Goal: Task Accomplishment & Management: Use online tool/utility

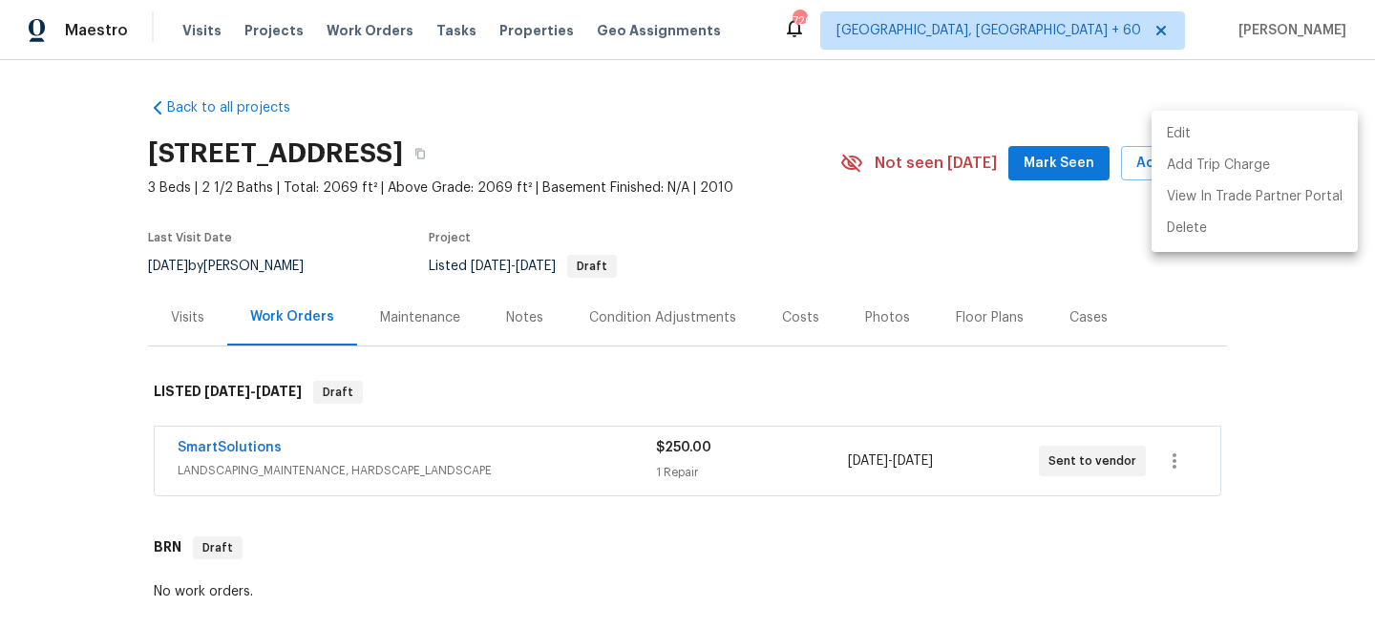
scroll to position [328, 0]
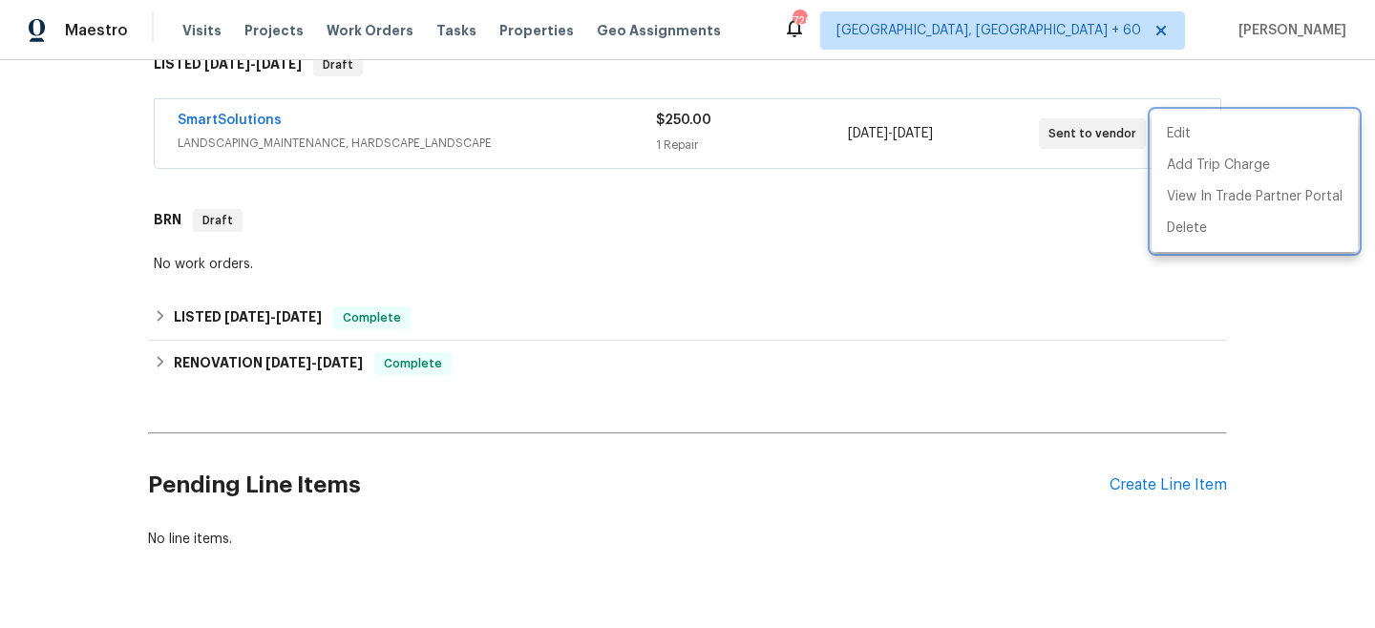
click at [364, 29] on div at bounding box center [687, 314] width 1375 height 628
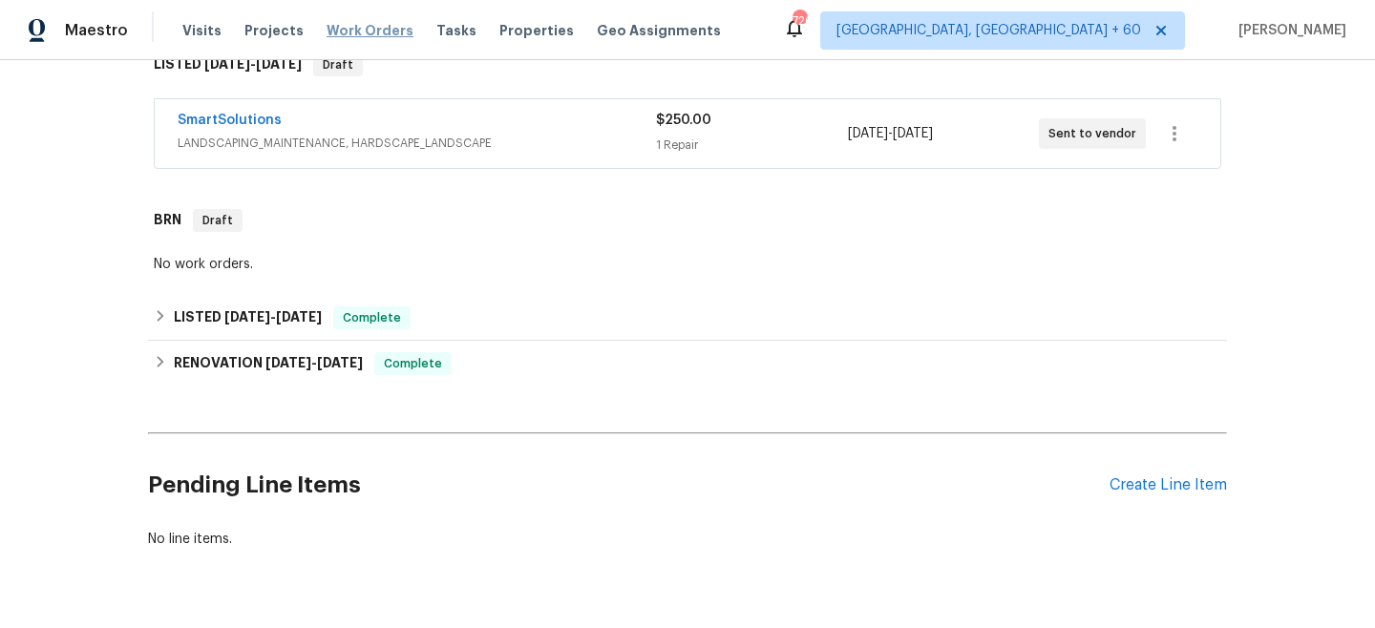
click at [383, 29] on span "Work Orders" at bounding box center [370, 30] width 87 height 19
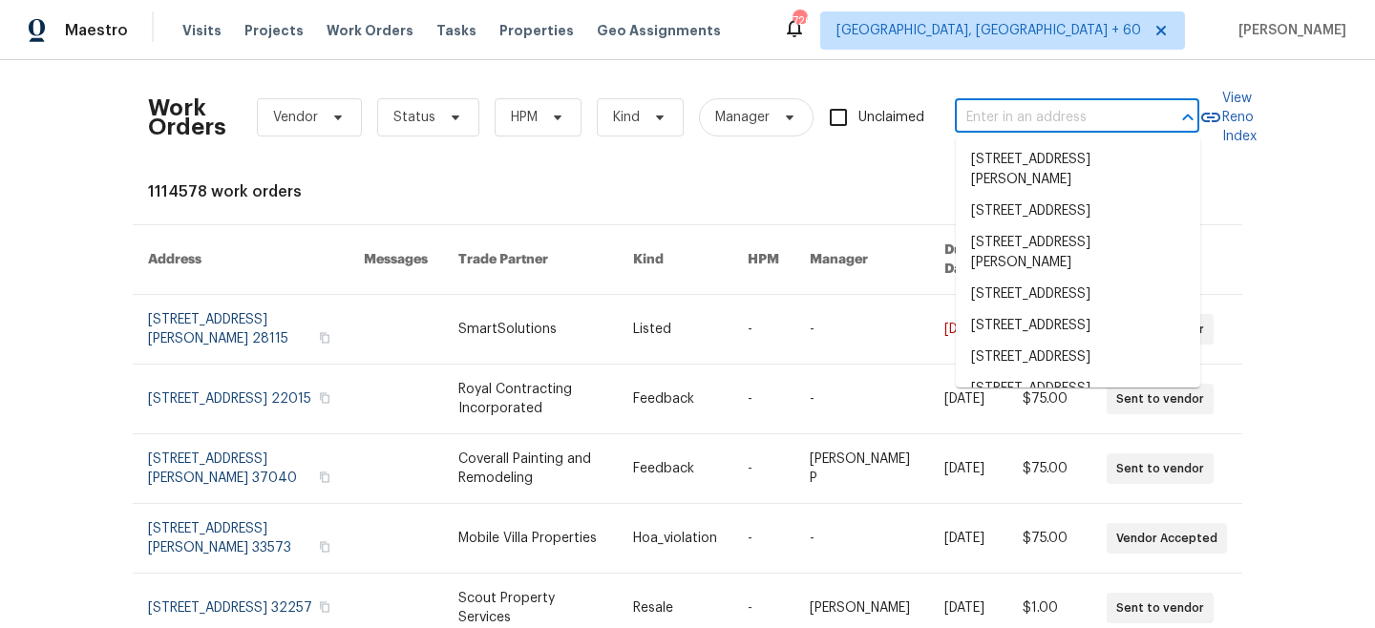
click at [1015, 120] on input "text" at bounding box center [1050, 118] width 191 height 30
paste input "[STREET_ADDRESS][PERSON_NAME]"
type input "[STREET_ADDRESS][PERSON_NAME]"
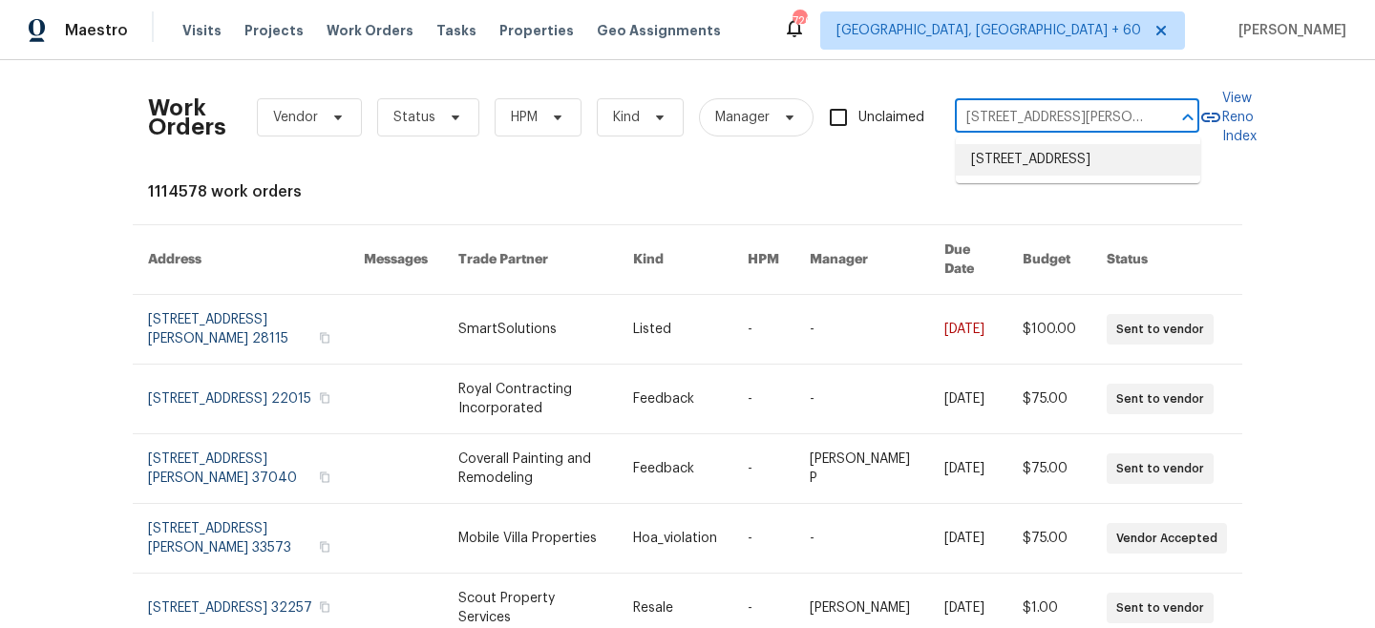
click at [1029, 173] on li "[STREET_ADDRESS]" at bounding box center [1078, 160] width 244 height 32
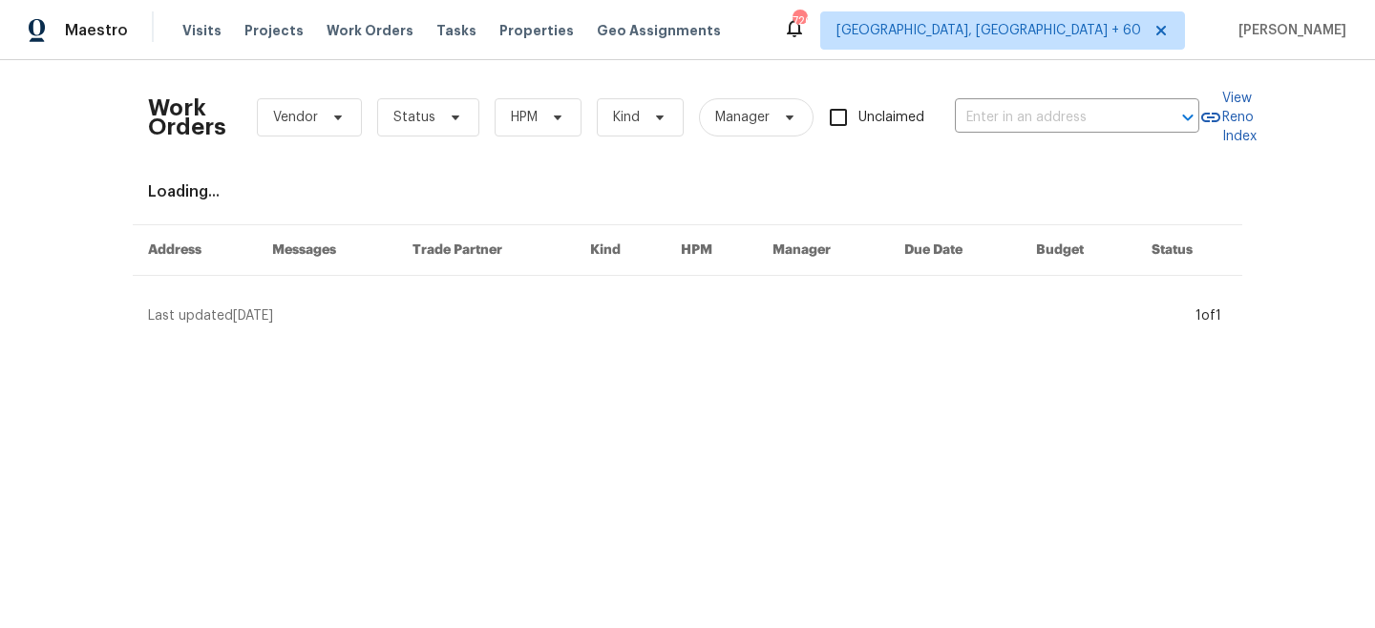
type input "[STREET_ADDRESS]"
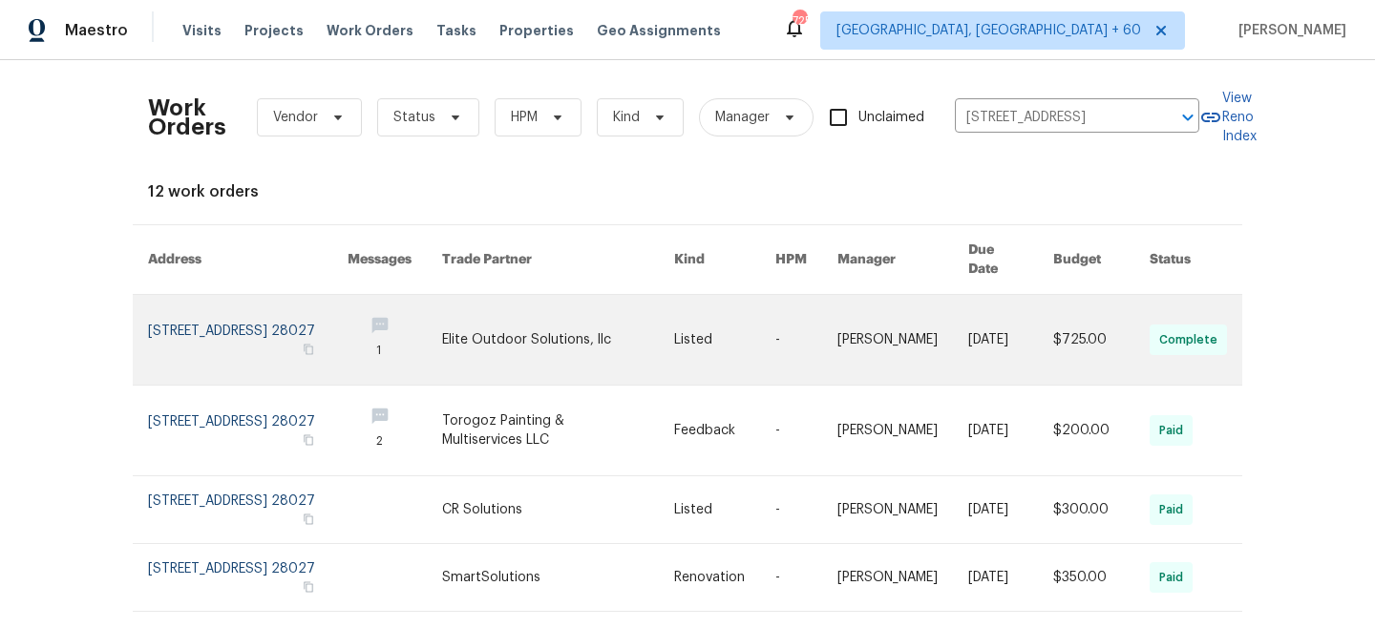
click at [903, 321] on link at bounding box center [902, 340] width 131 height 90
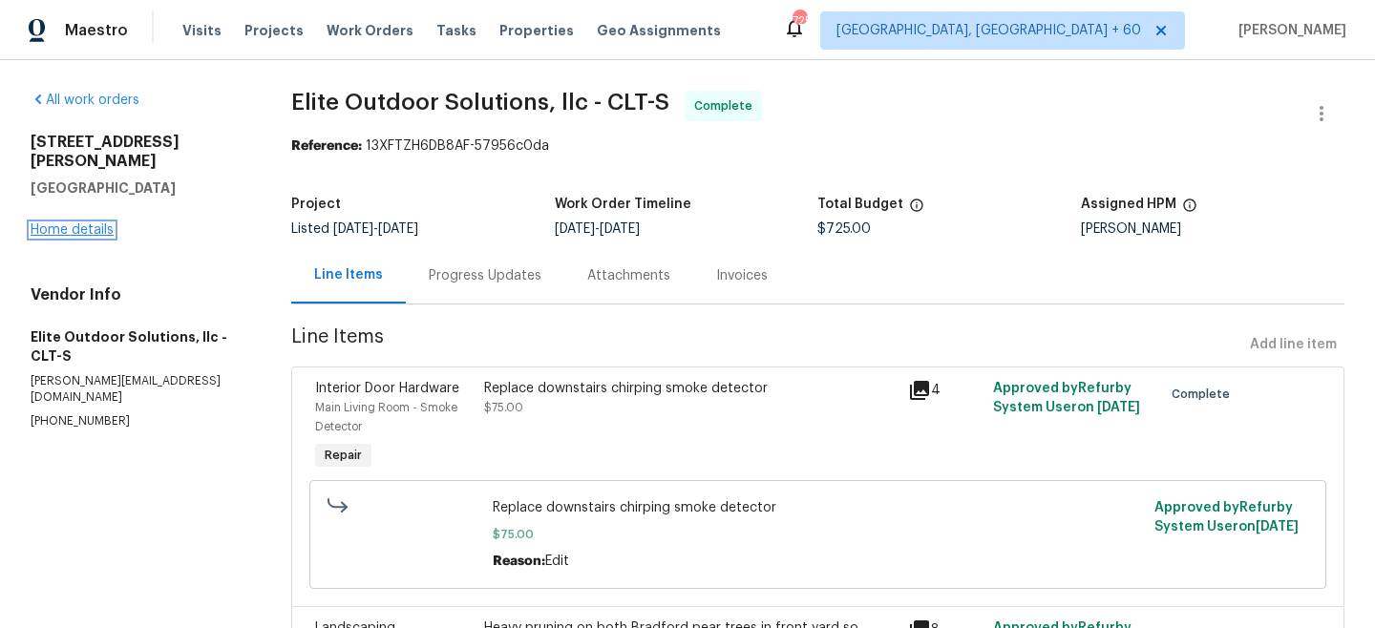
click at [73, 223] on link "Home details" at bounding box center [72, 229] width 83 height 13
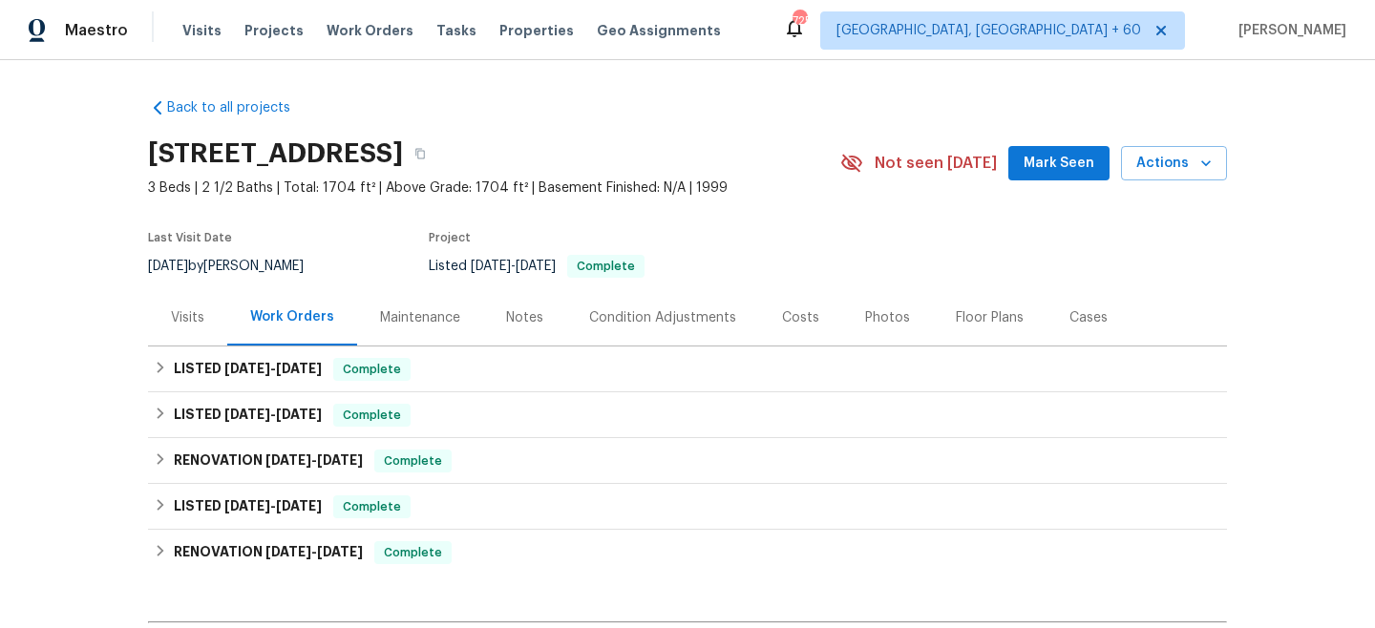
click at [415, 311] on div "Maintenance" at bounding box center [420, 317] width 80 height 19
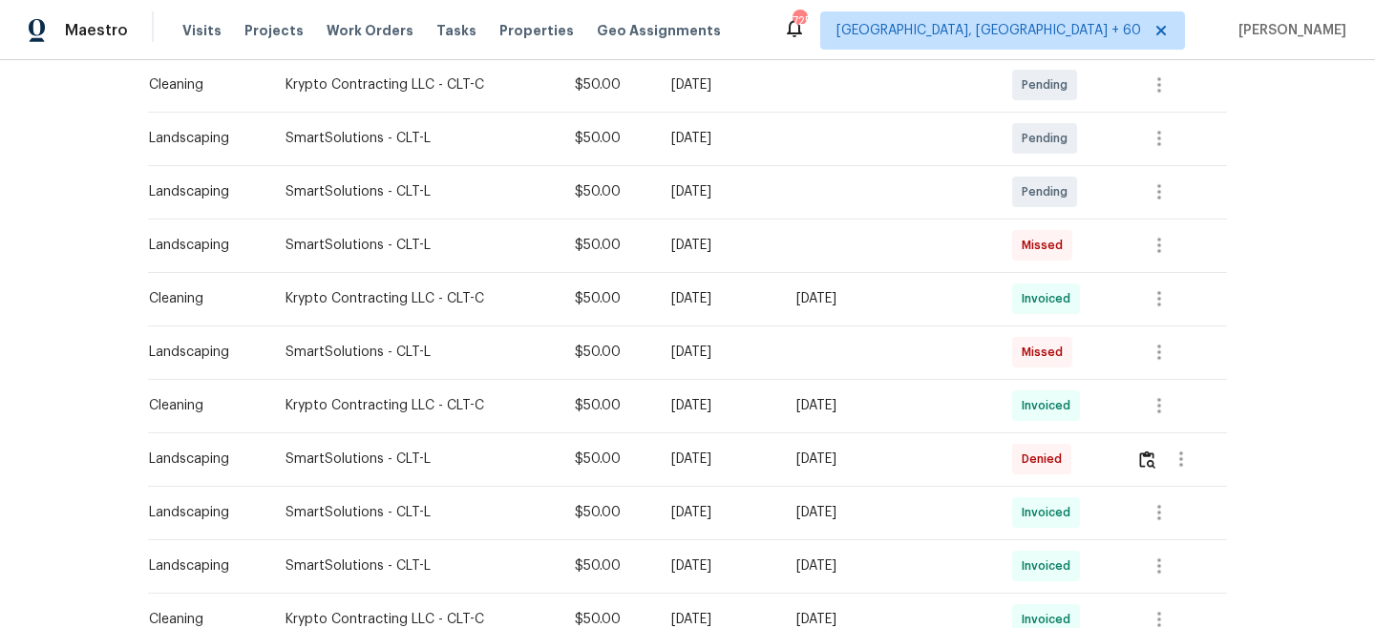
scroll to position [399, 0]
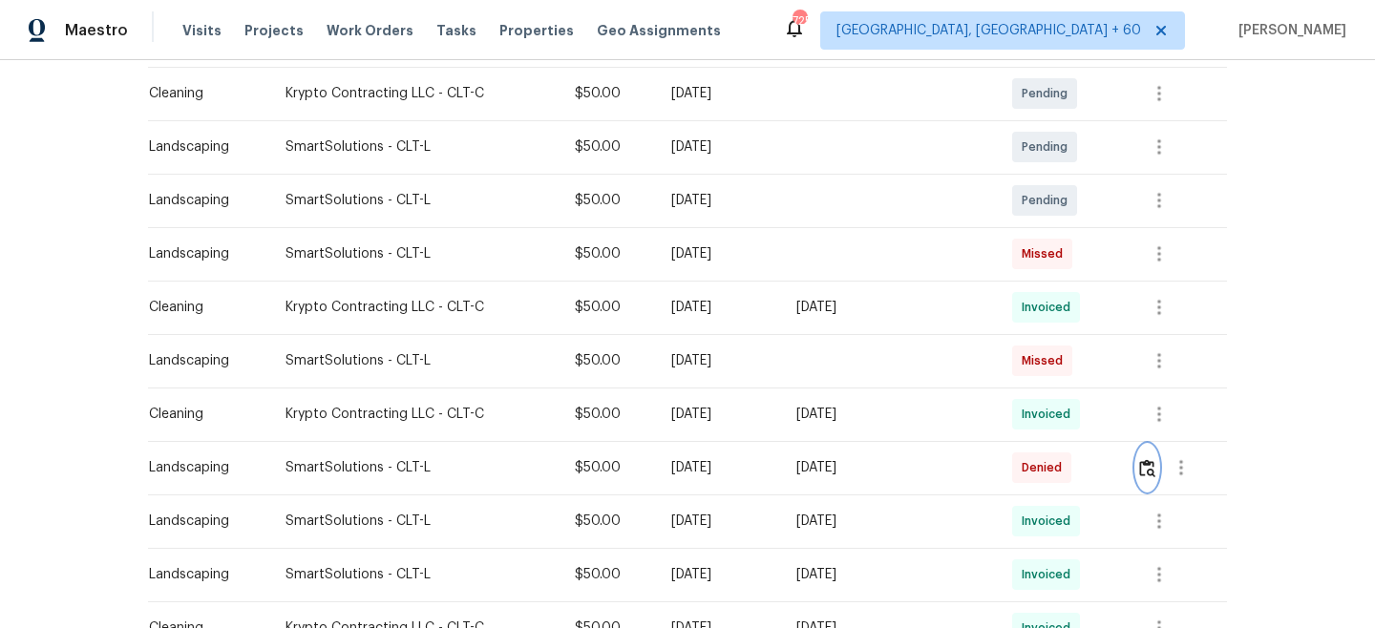
click at [1149, 474] on img "button" at bounding box center [1147, 468] width 16 height 18
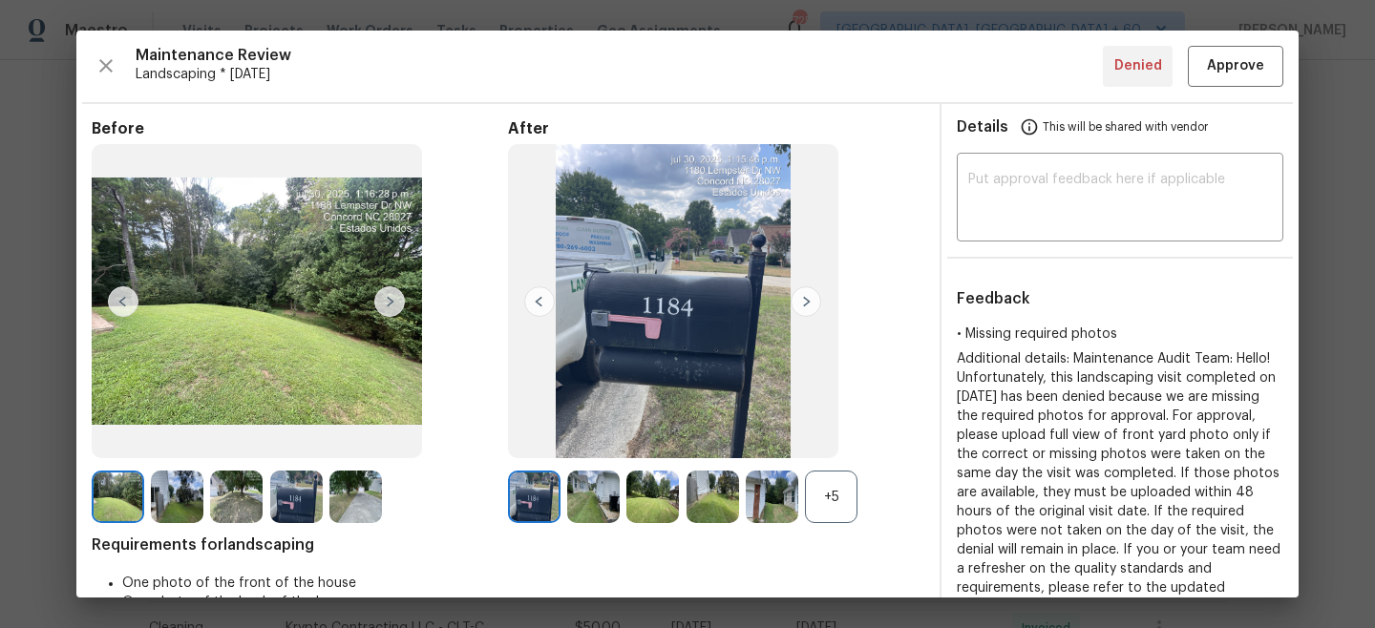
click at [390, 303] on img at bounding box center [389, 301] width 31 height 31
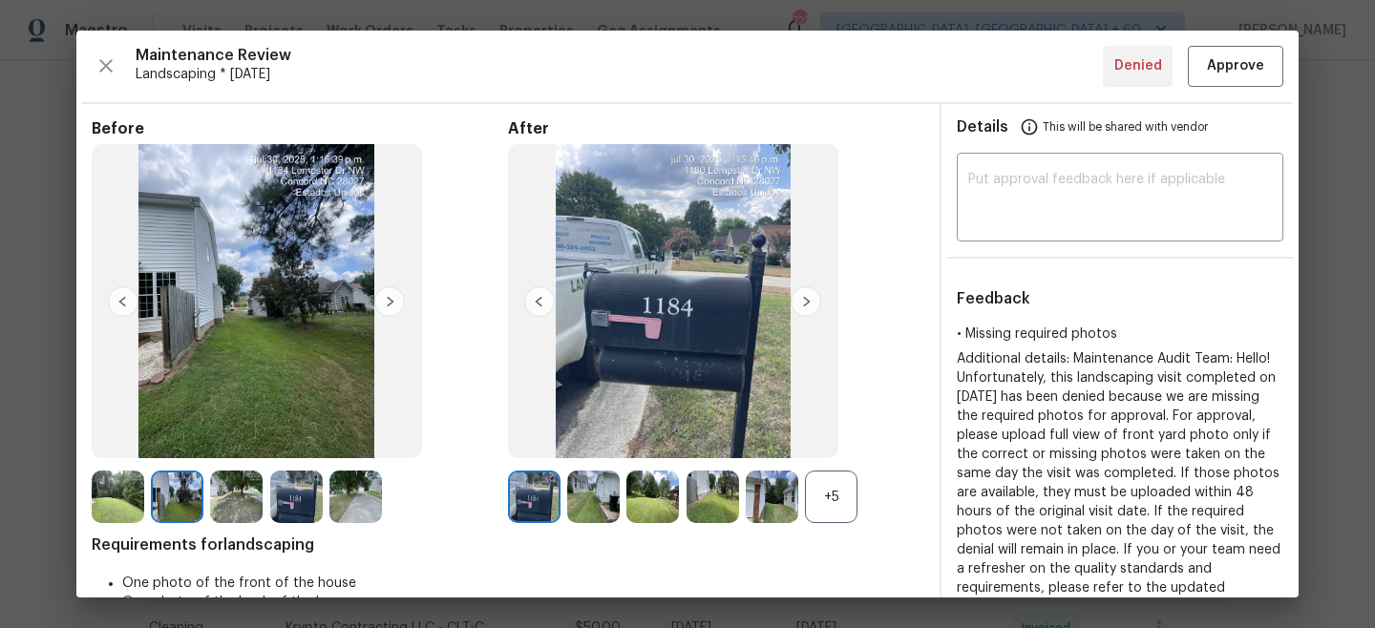
click at [800, 306] on img at bounding box center [806, 301] width 31 height 31
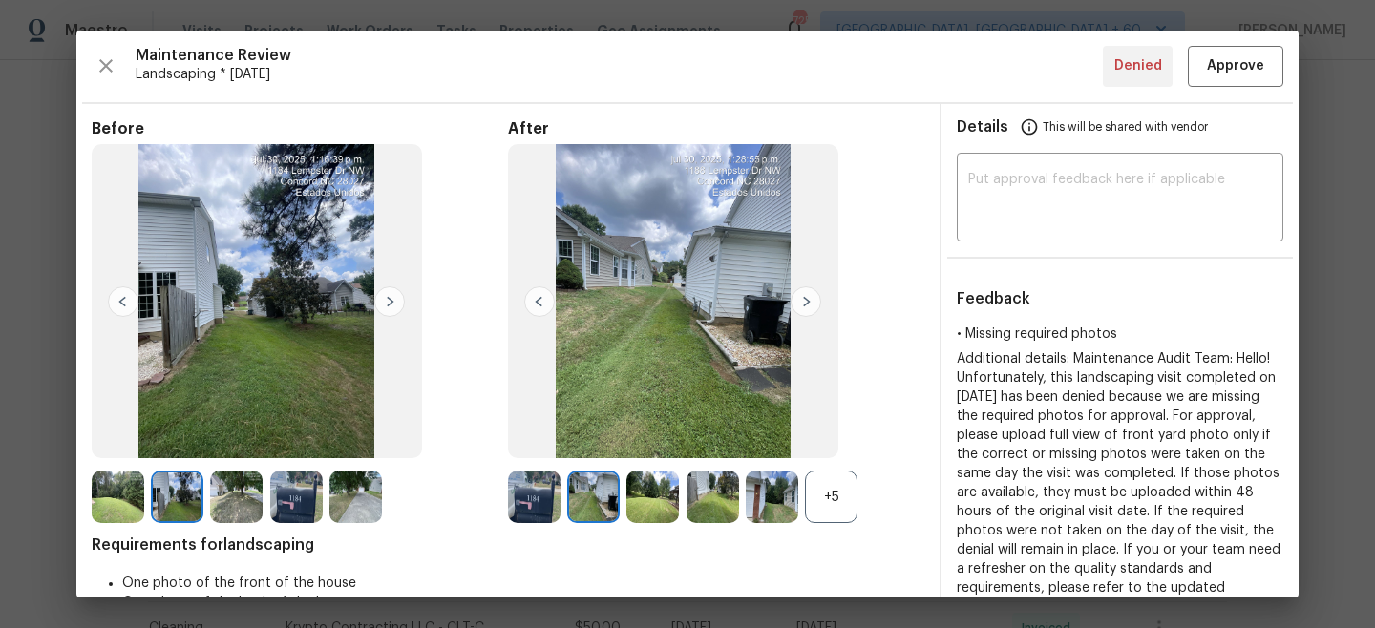
click at [800, 305] on img at bounding box center [806, 301] width 31 height 31
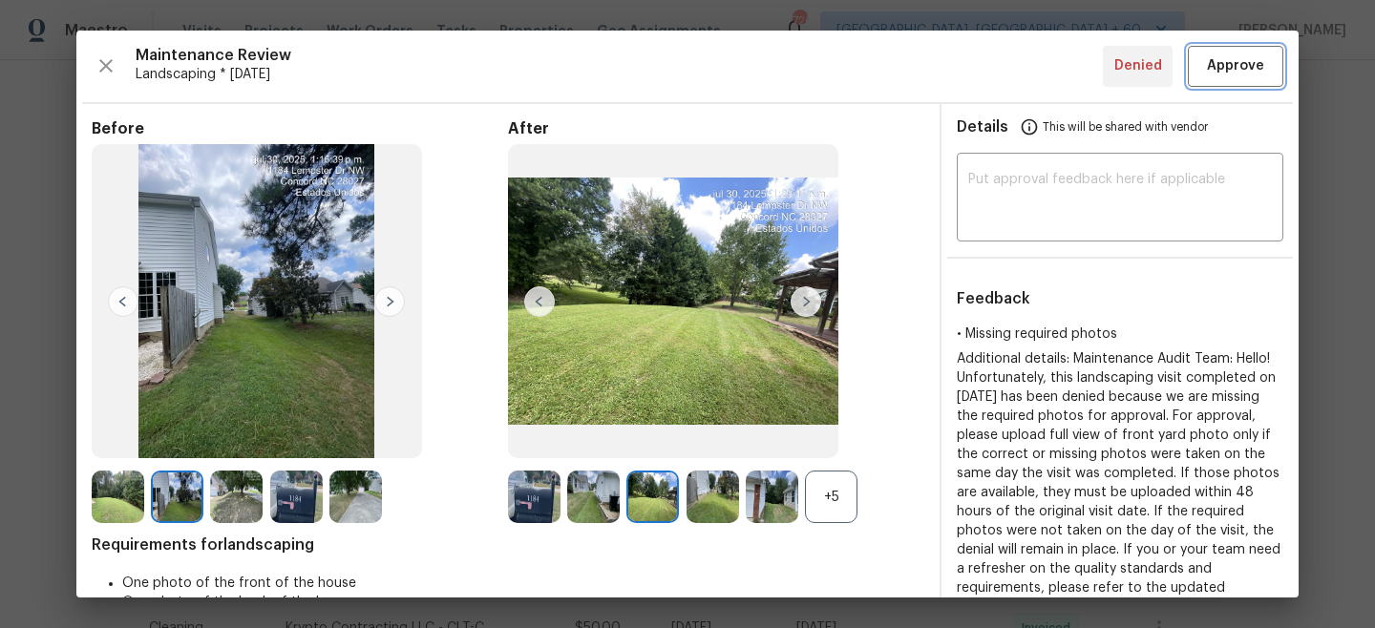
click at [1236, 69] on span "Approve" at bounding box center [1235, 66] width 57 height 24
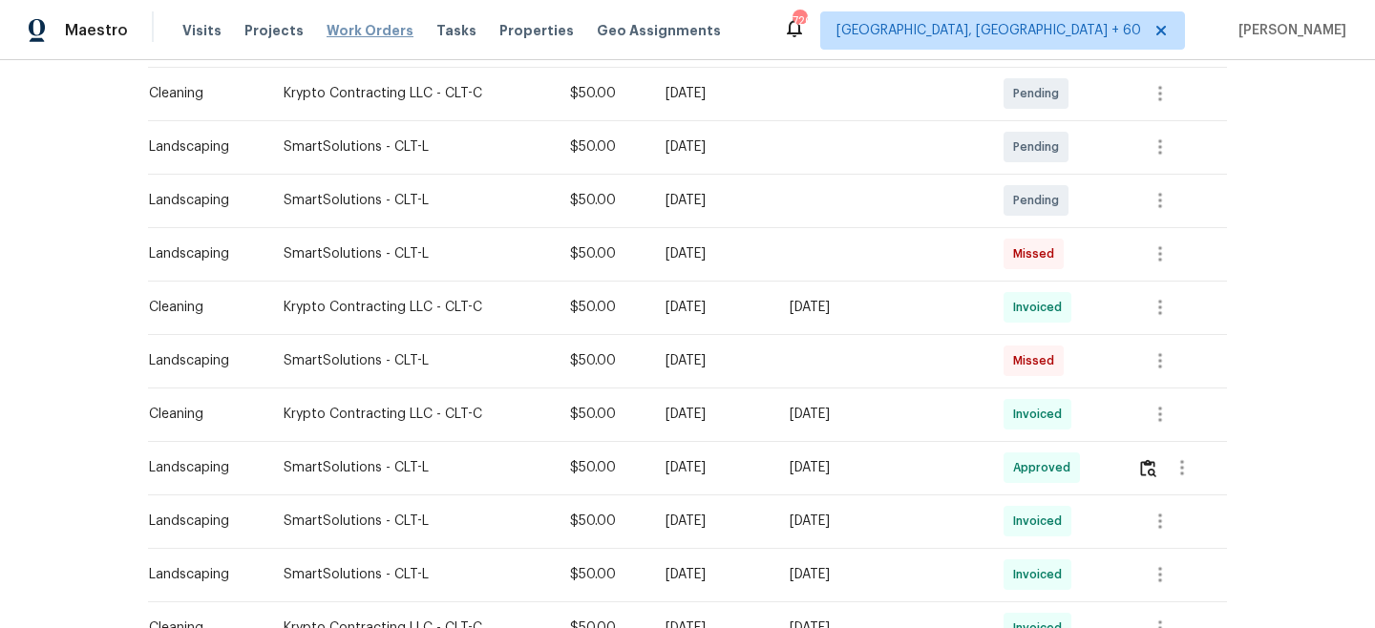
click at [361, 30] on span "Work Orders" at bounding box center [370, 30] width 87 height 19
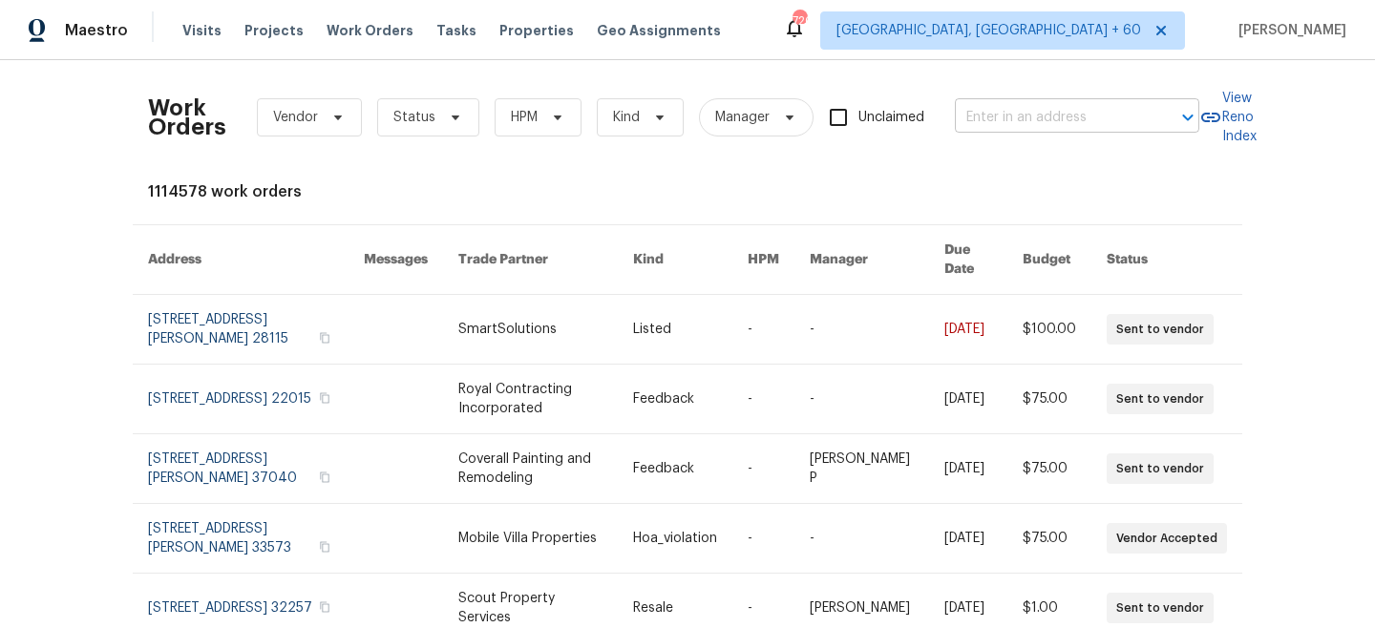
click at [1065, 132] on body "Maestro Visits Projects Work Orders Tasks Properties Geo Assignments 720 [GEOGR…" at bounding box center [687, 314] width 1375 height 628
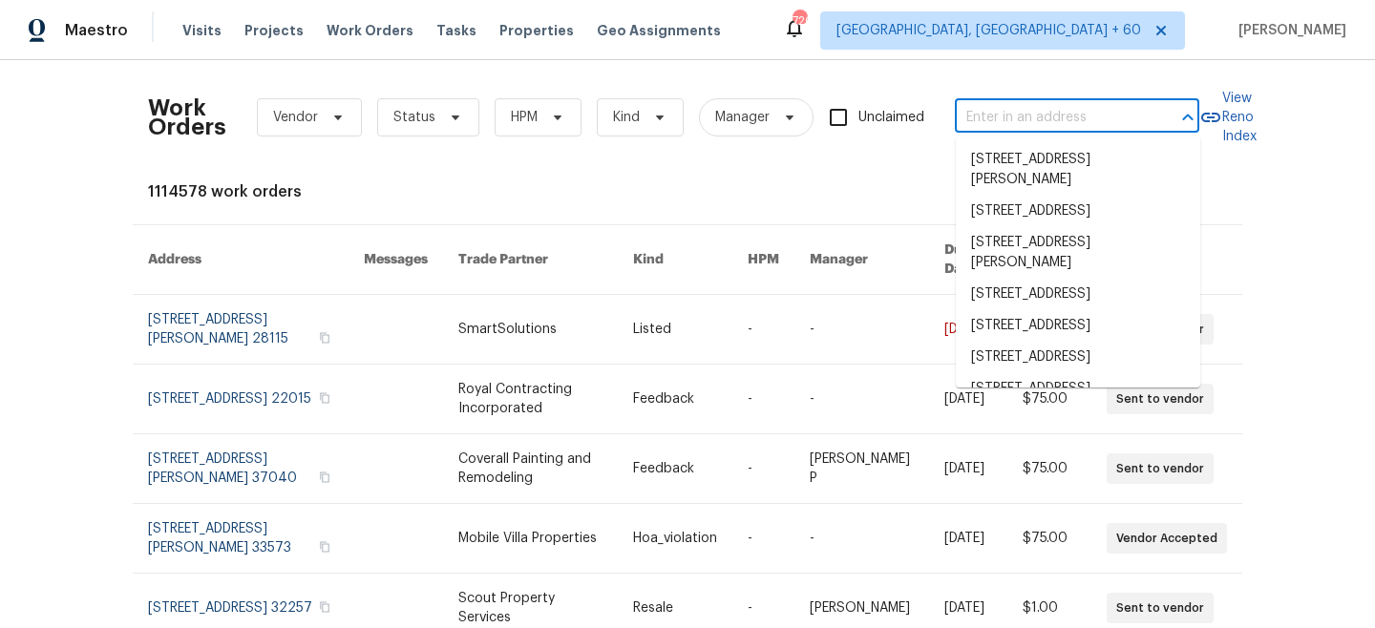
paste input "[STREET_ADDRESS][PERSON_NAME]"
type input "[STREET_ADDRESS][PERSON_NAME]"
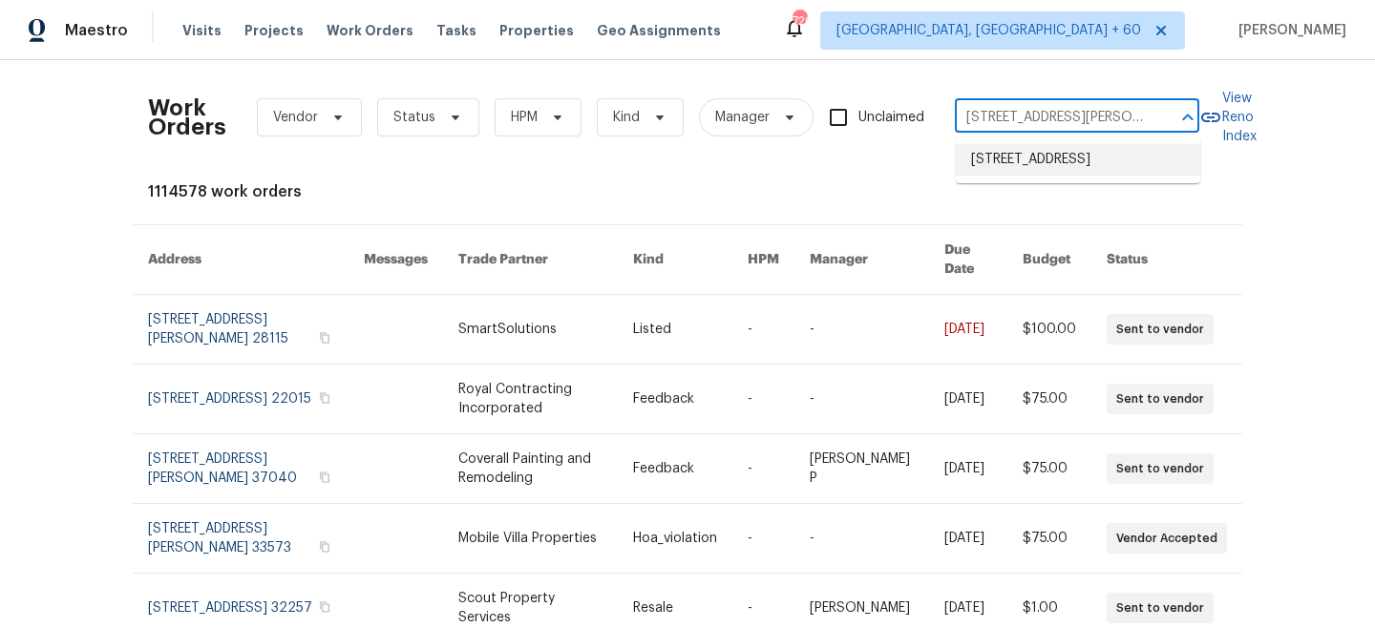
click at [1057, 176] on li "[STREET_ADDRESS]" at bounding box center [1078, 160] width 244 height 32
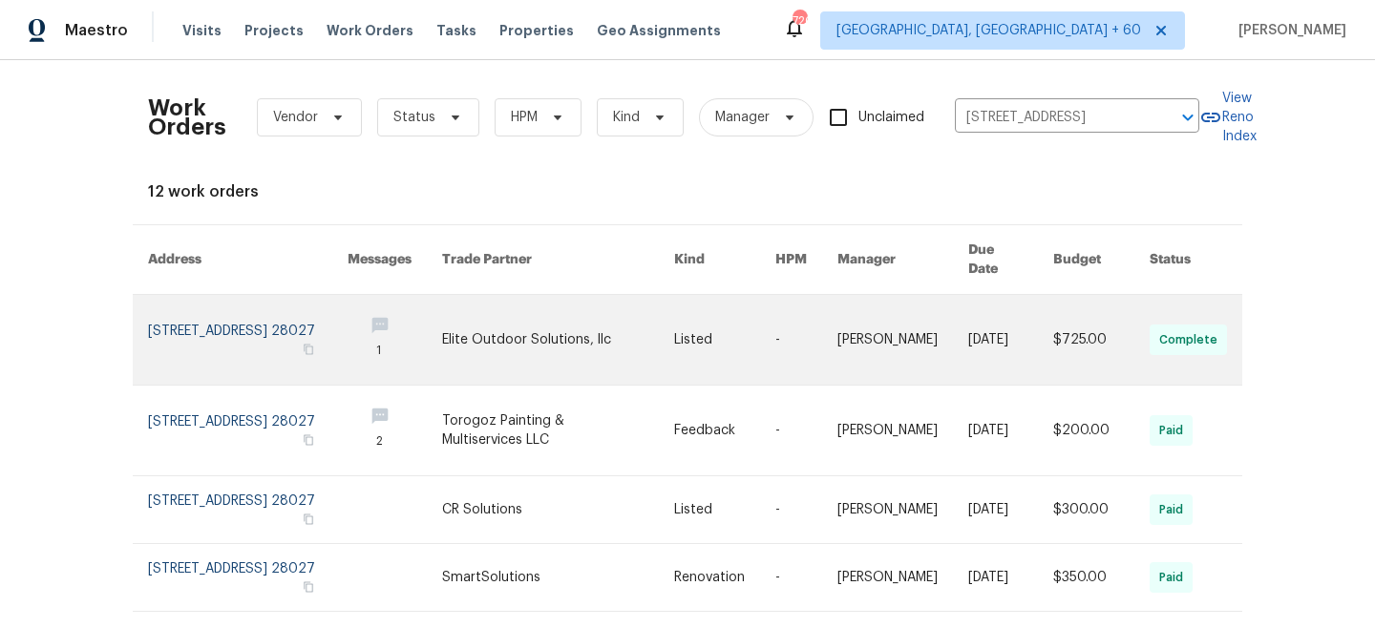
click at [556, 345] on link at bounding box center [558, 340] width 232 height 90
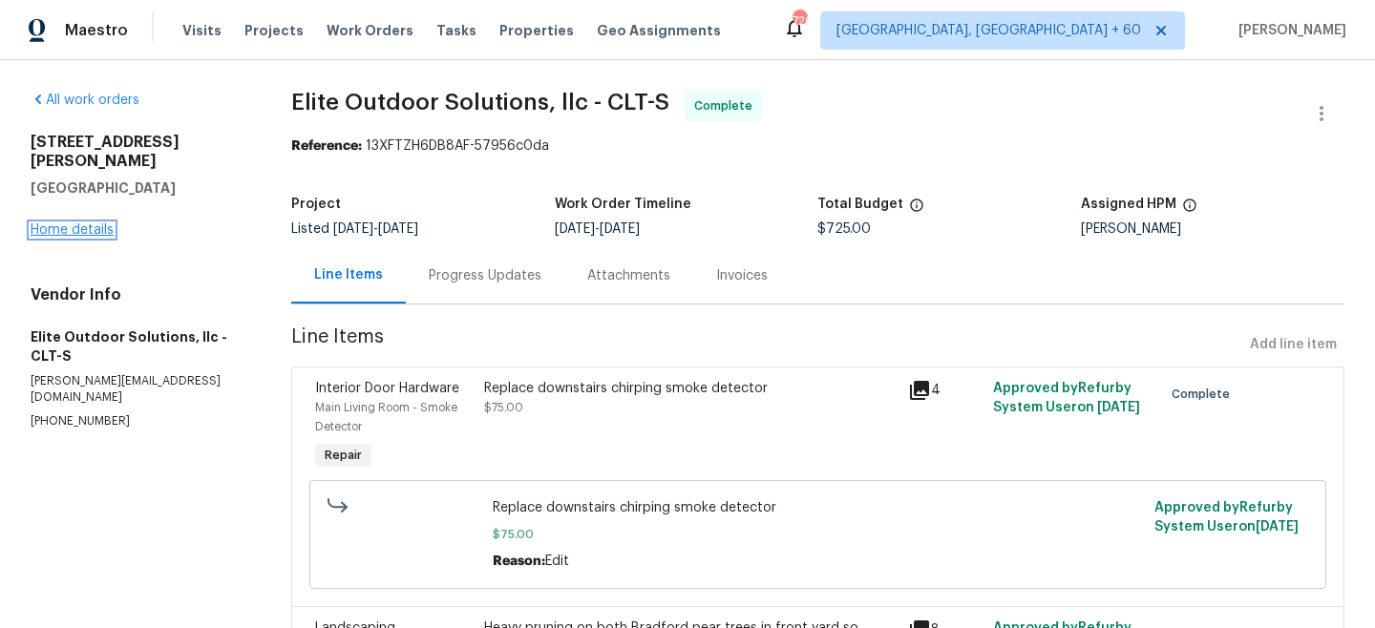
click at [82, 223] on link "Home details" at bounding box center [72, 229] width 83 height 13
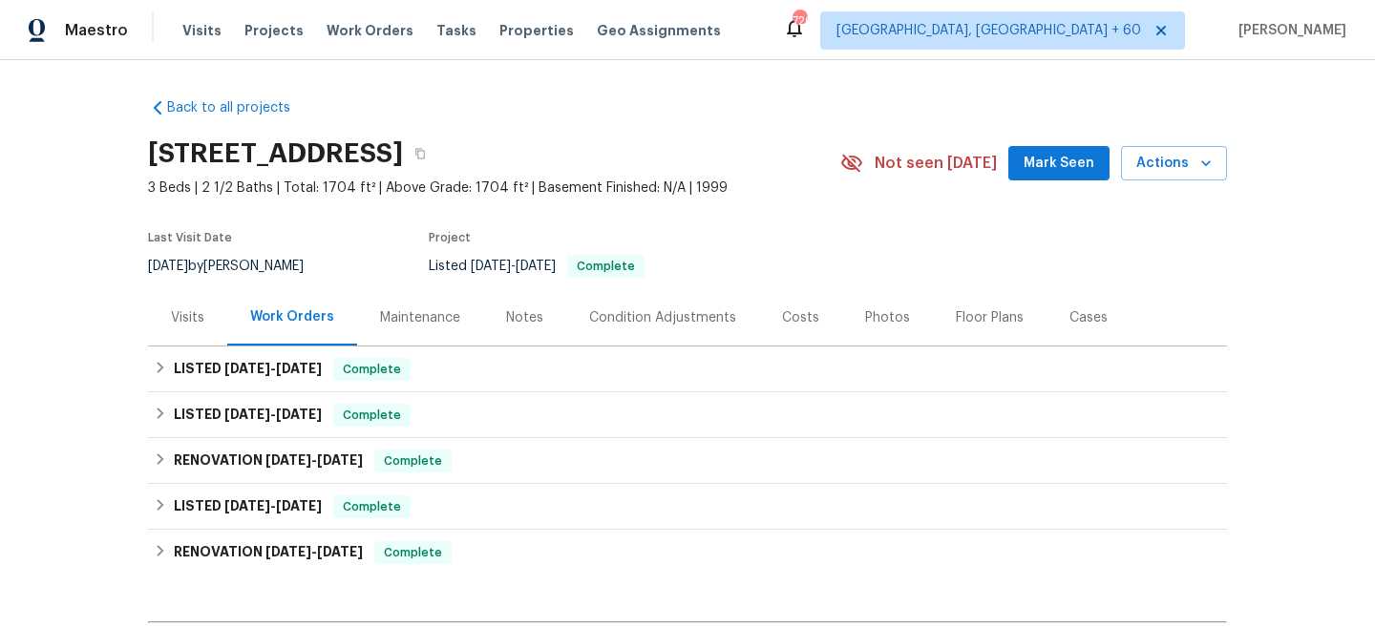
click at [407, 313] on div "Maintenance" at bounding box center [420, 317] width 80 height 19
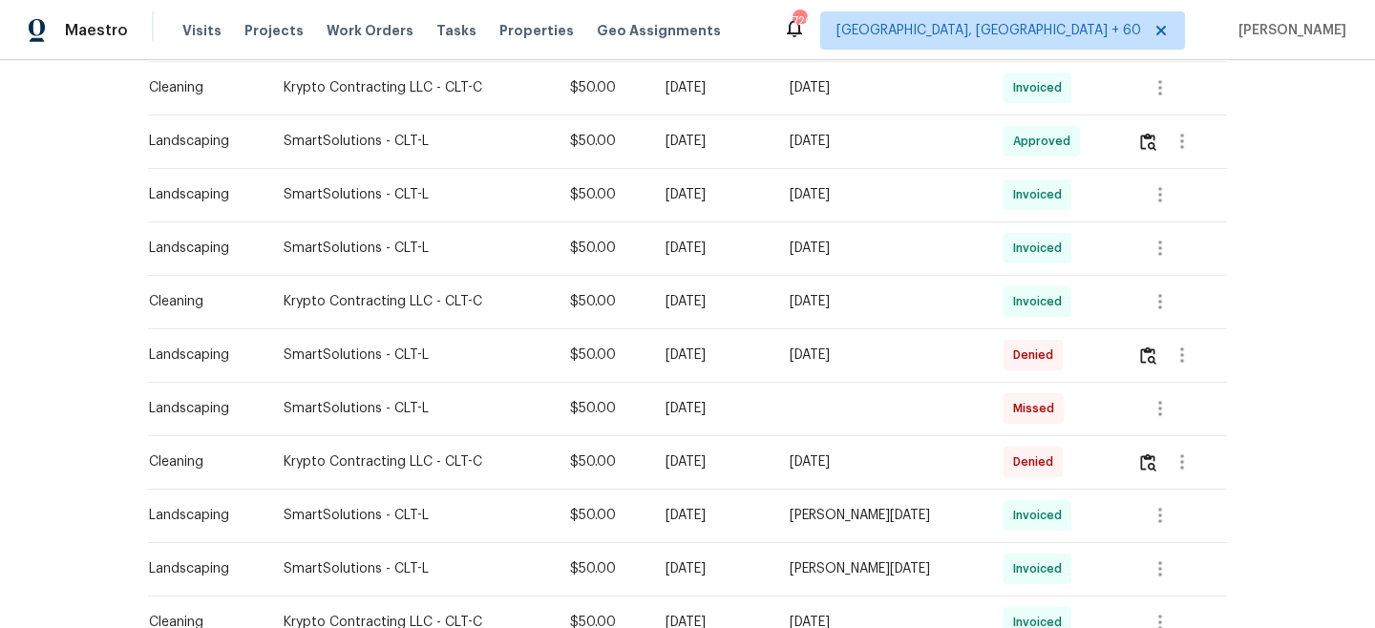
scroll to position [730, 0]
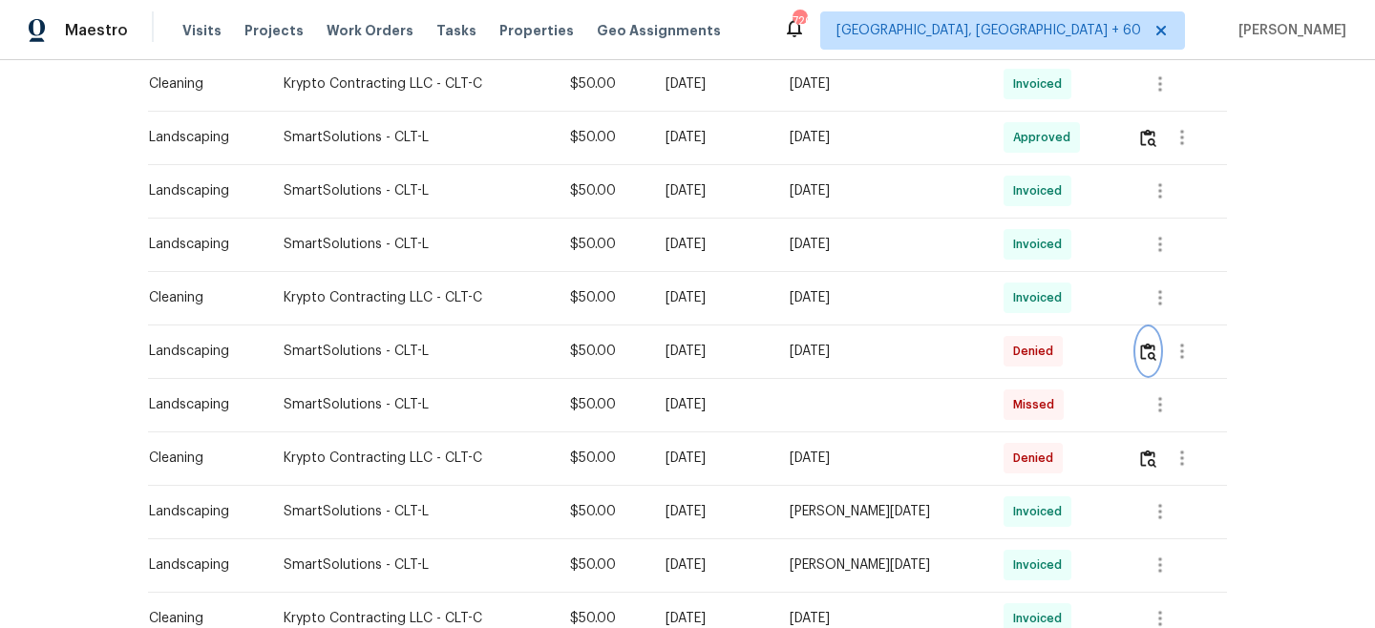
click at [1148, 353] on img "button" at bounding box center [1148, 352] width 16 height 18
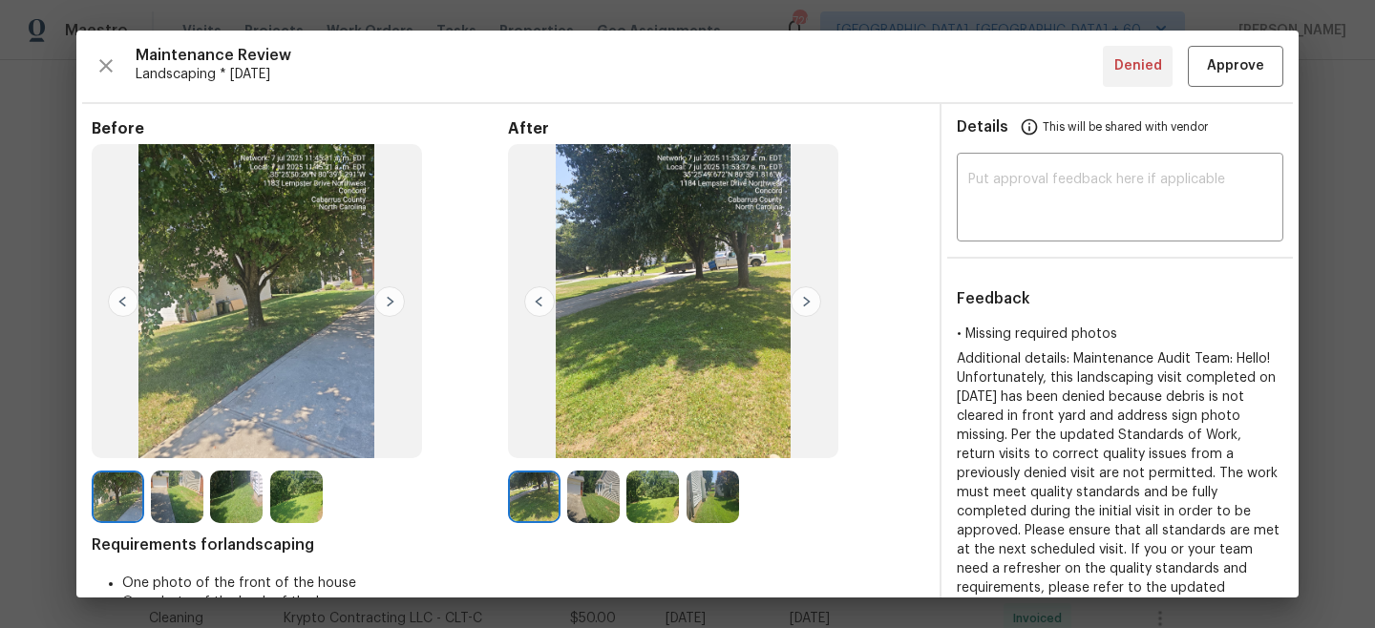
click at [813, 297] on img at bounding box center [806, 301] width 31 height 31
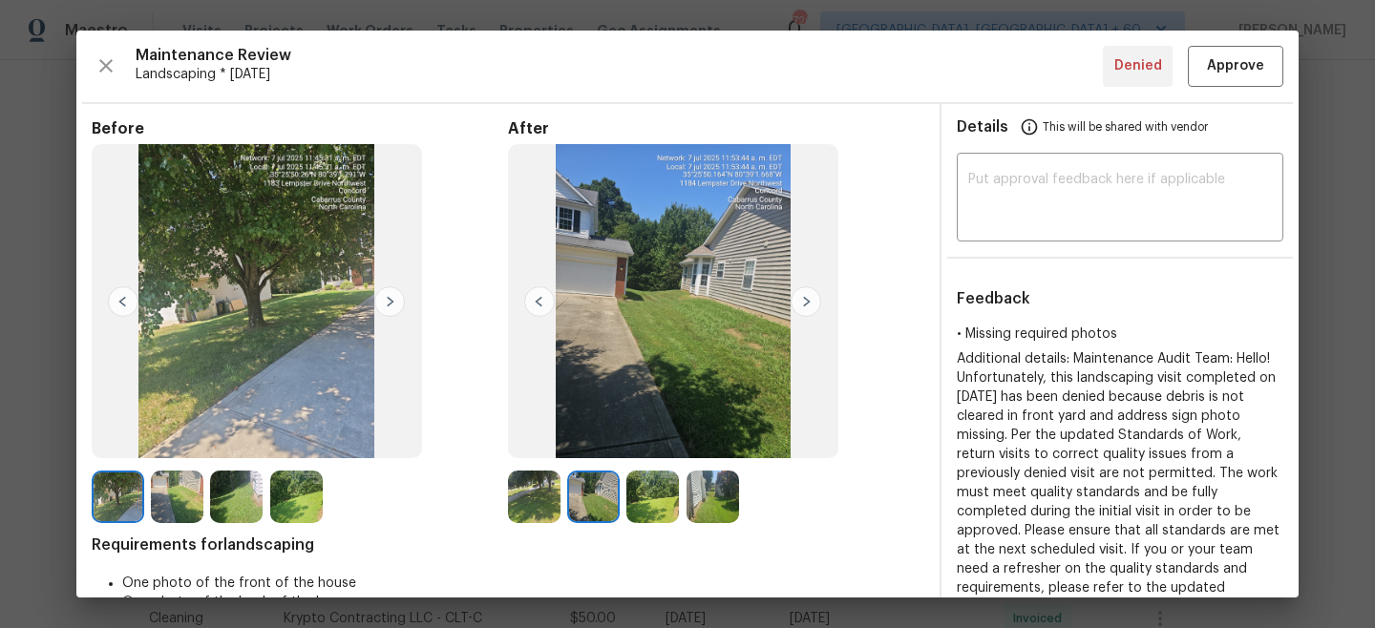
click at [813, 301] on img at bounding box center [806, 301] width 31 height 31
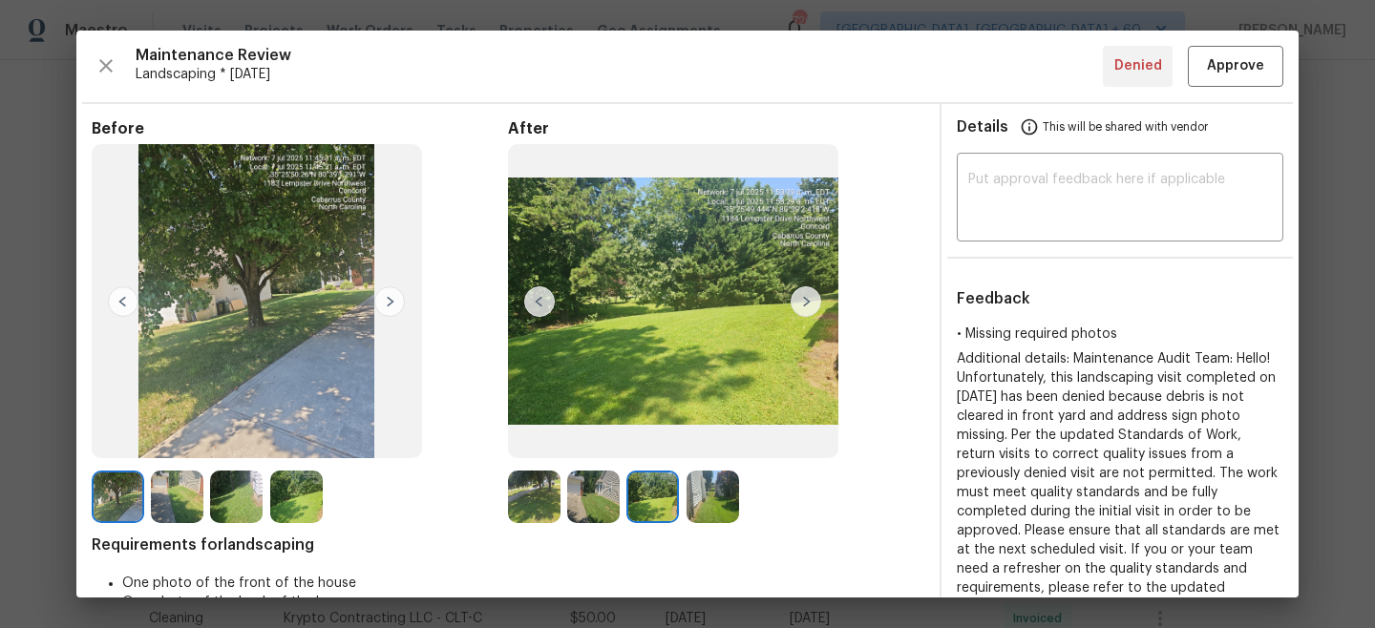
click at [813, 301] on img at bounding box center [806, 301] width 31 height 31
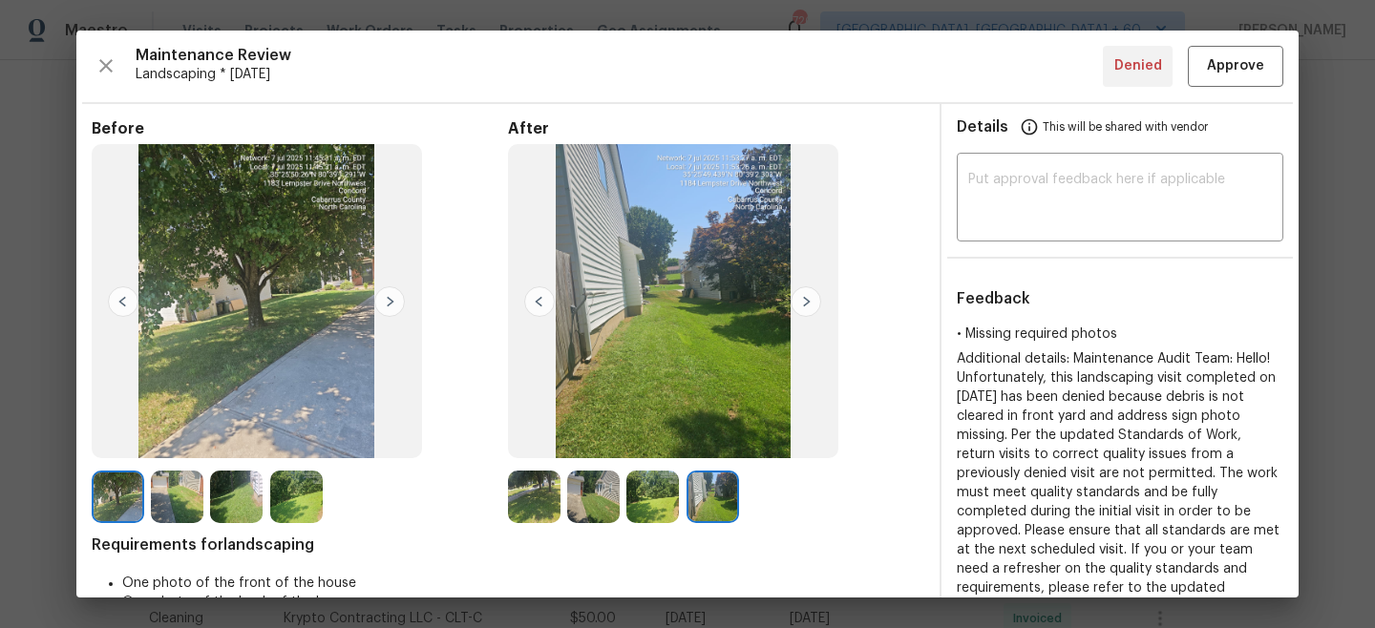
click at [401, 310] on img at bounding box center [389, 301] width 31 height 31
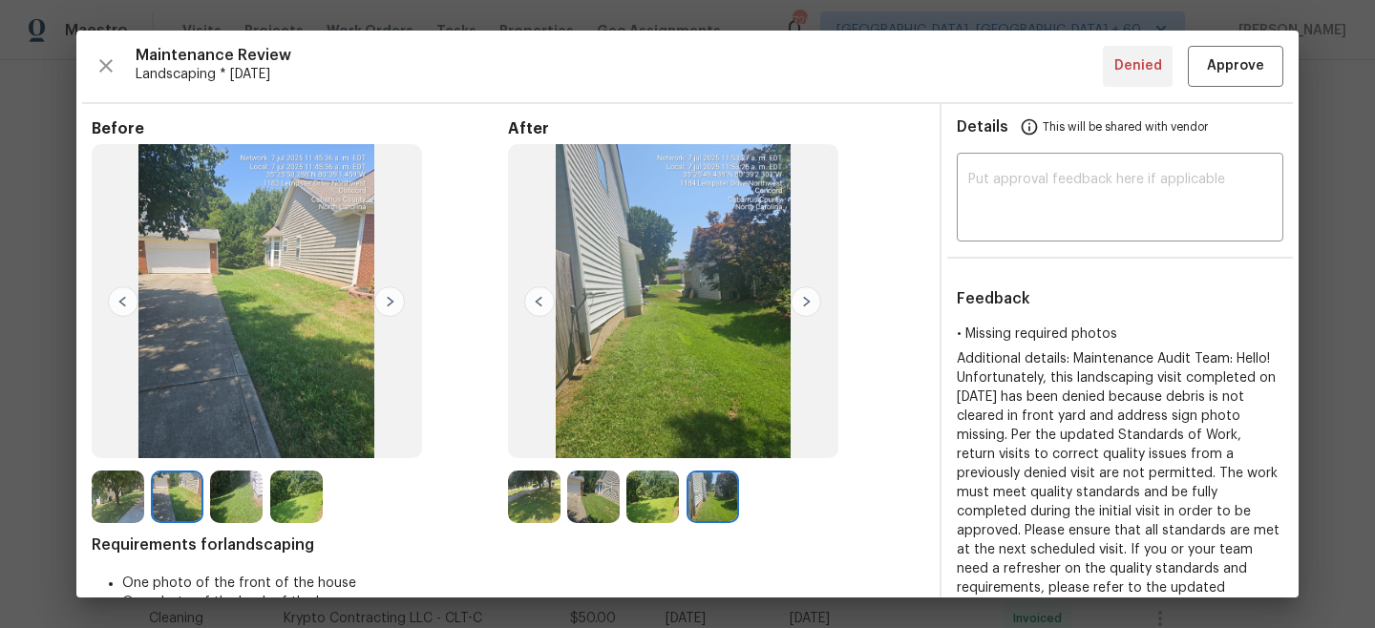
click at [820, 296] on img at bounding box center [806, 301] width 31 height 31
click at [539, 494] on img at bounding box center [534, 497] width 53 height 53
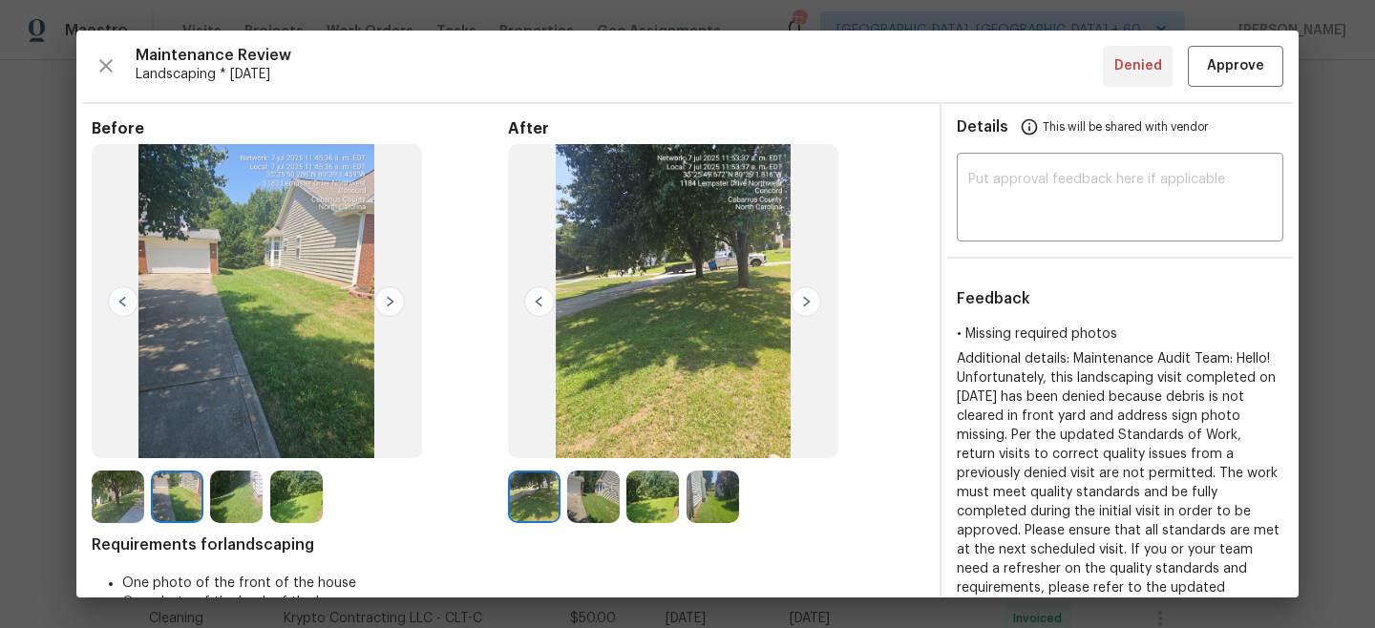
click at [584, 505] on img at bounding box center [593, 497] width 53 height 53
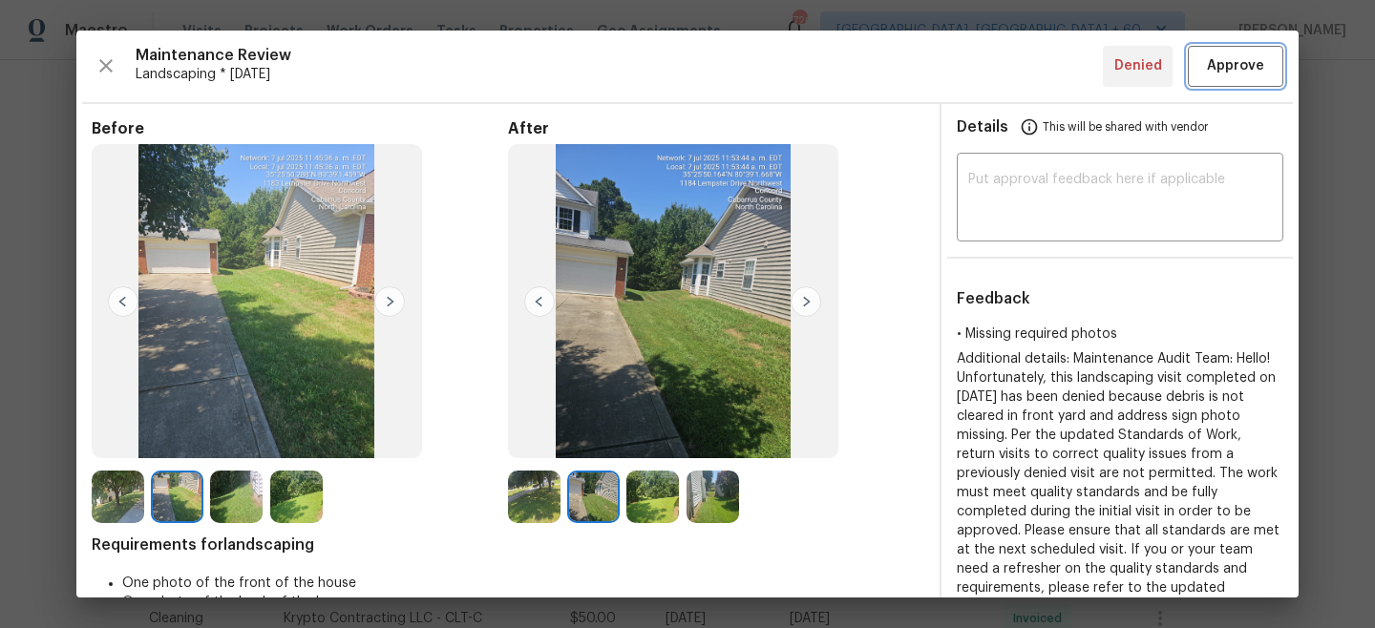
click at [1239, 59] on span "Approve" at bounding box center [1235, 66] width 57 height 24
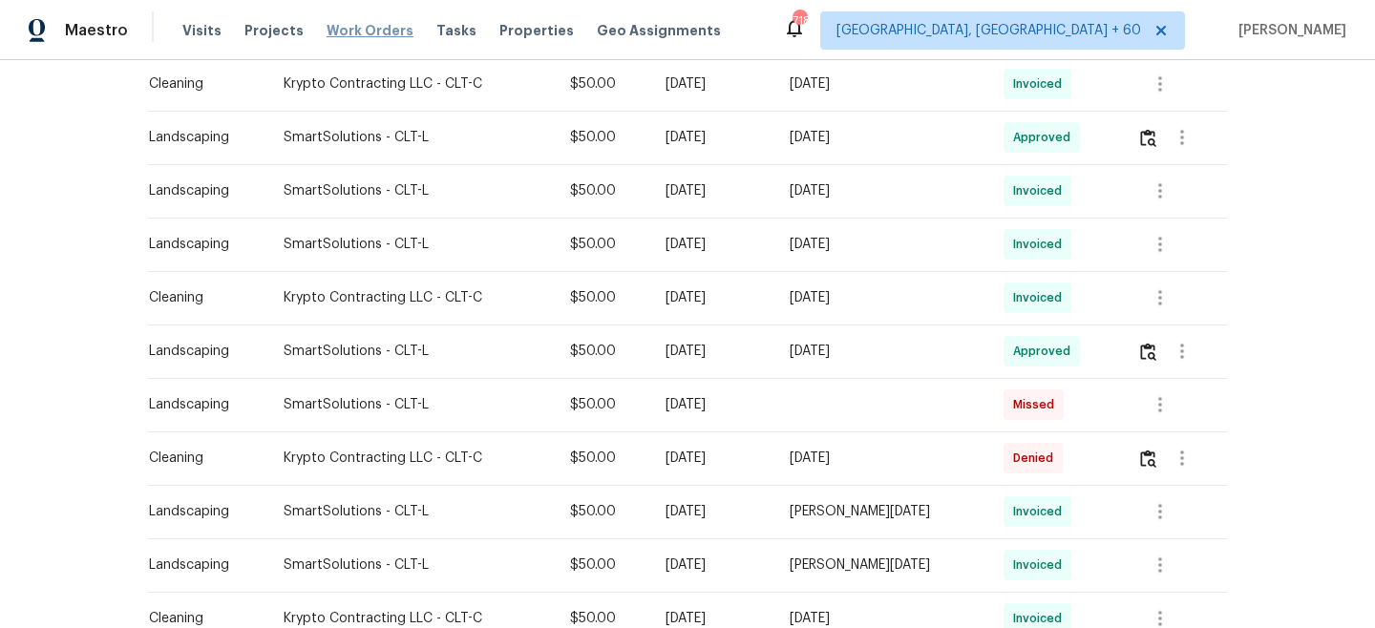
click at [366, 23] on span "Work Orders" at bounding box center [370, 30] width 87 height 19
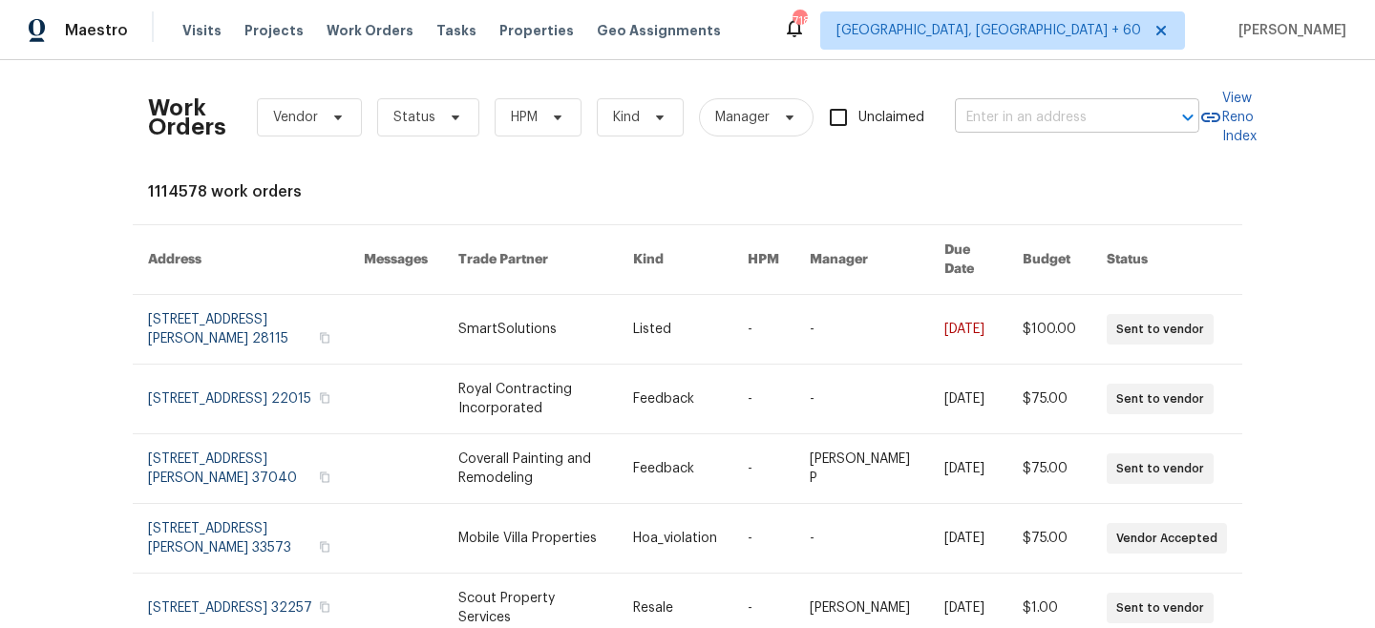
click at [1034, 126] on input "text" at bounding box center [1050, 118] width 191 height 30
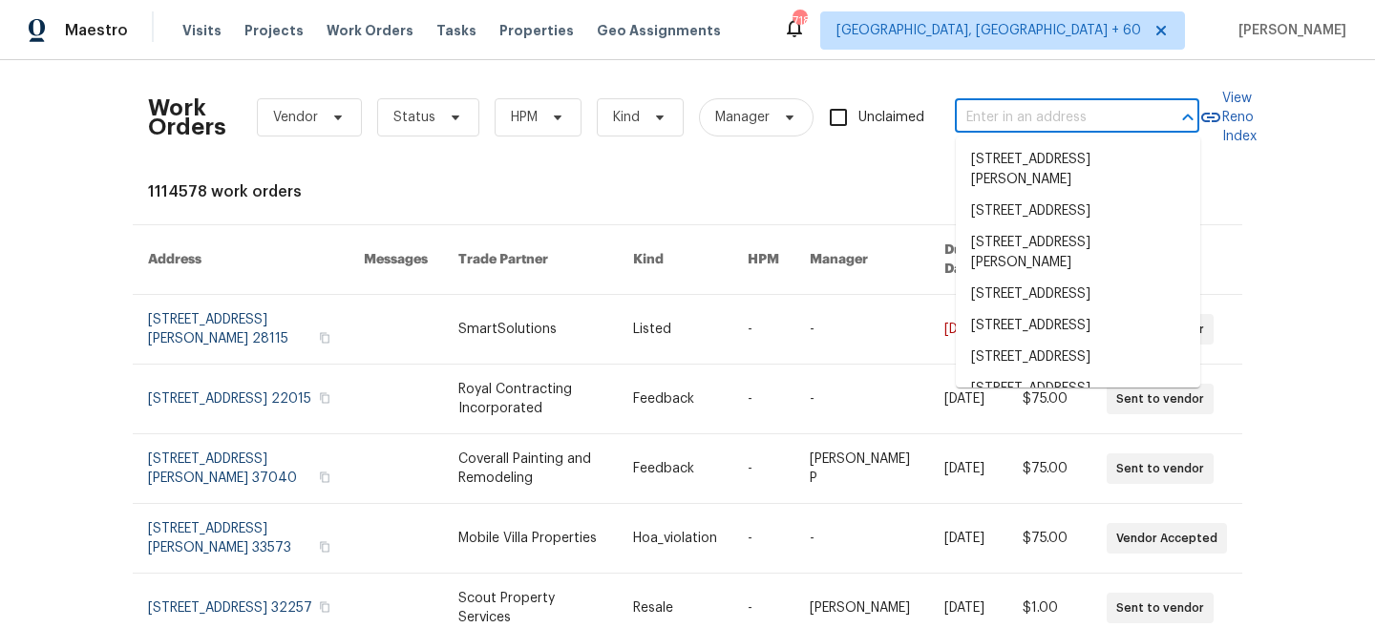
paste input "120 [PERSON_NAME]"
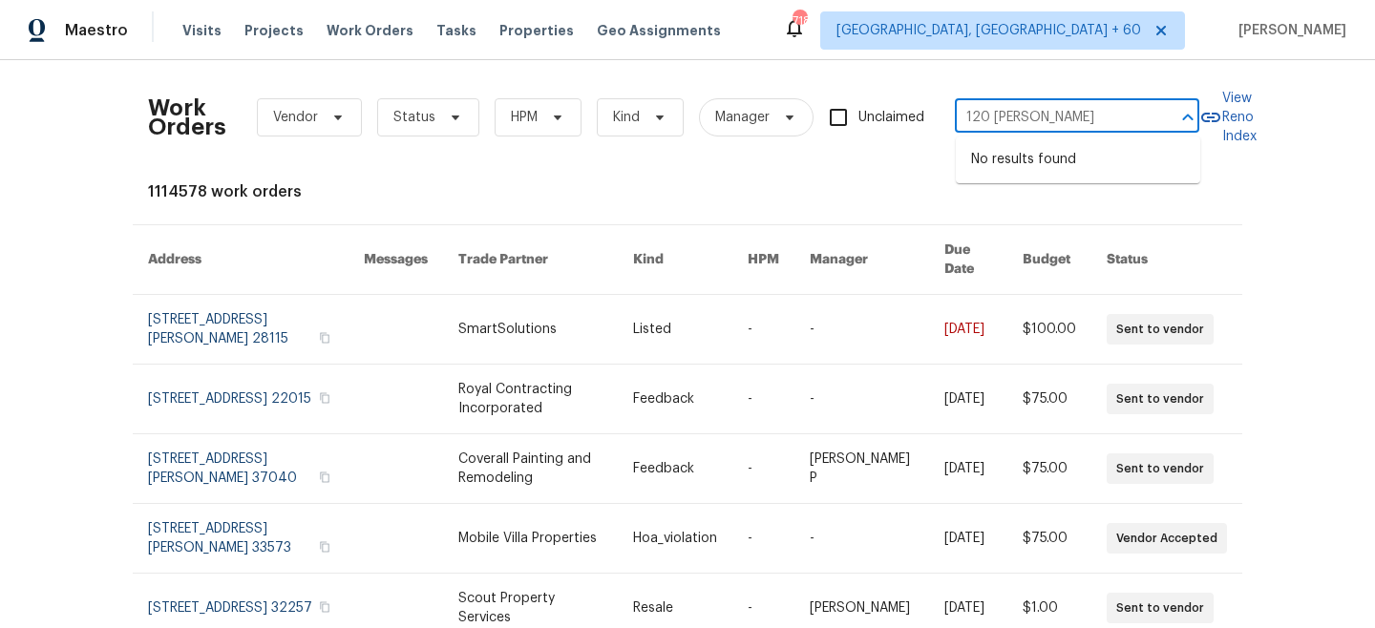
type input "120 [PERSON_NAME]"
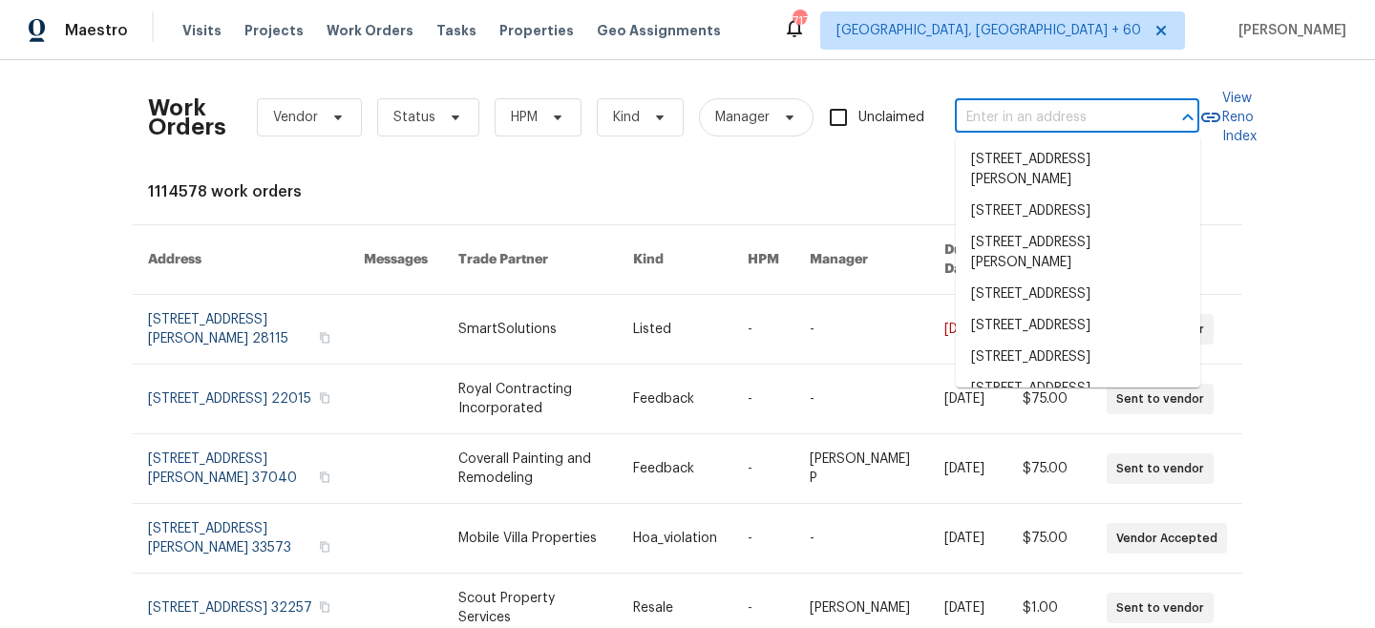
paste input "120 [PERSON_NAME]"
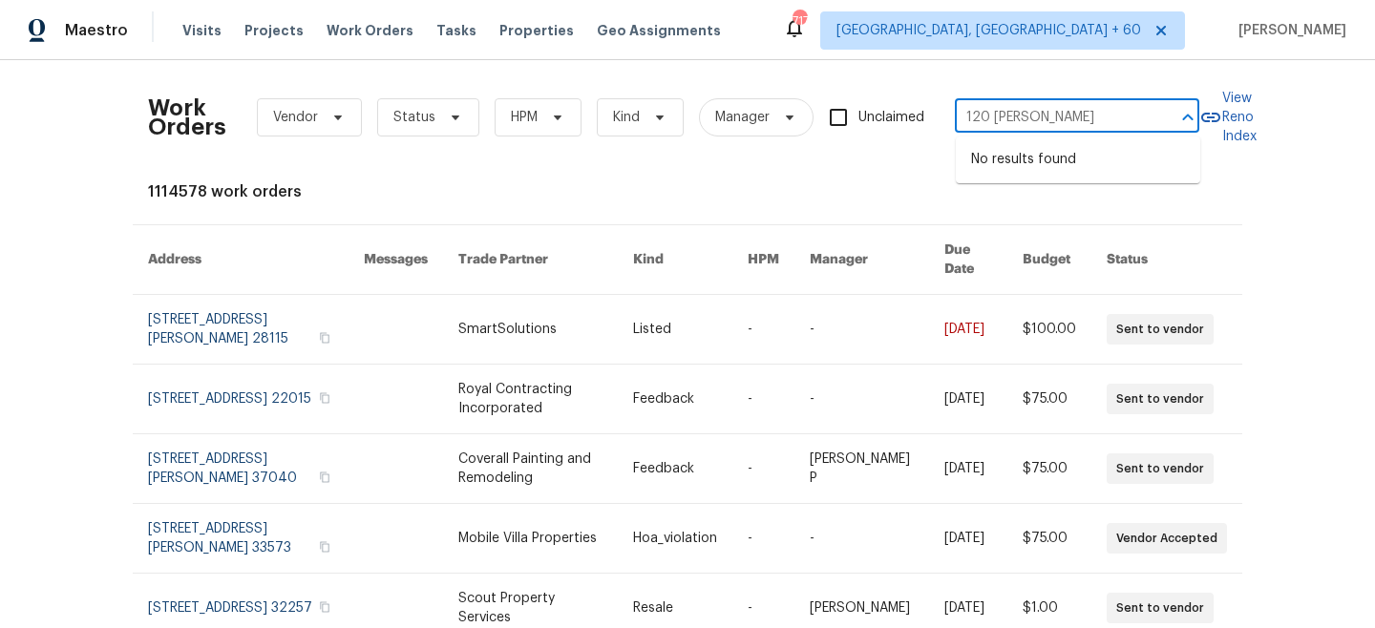
type input "120 [PERSON_NAME]"
click at [1070, 168] on li "[STREET_ADDRESS][PERSON_NAME]" at bounding box center [1078, 170] width 244 height 52
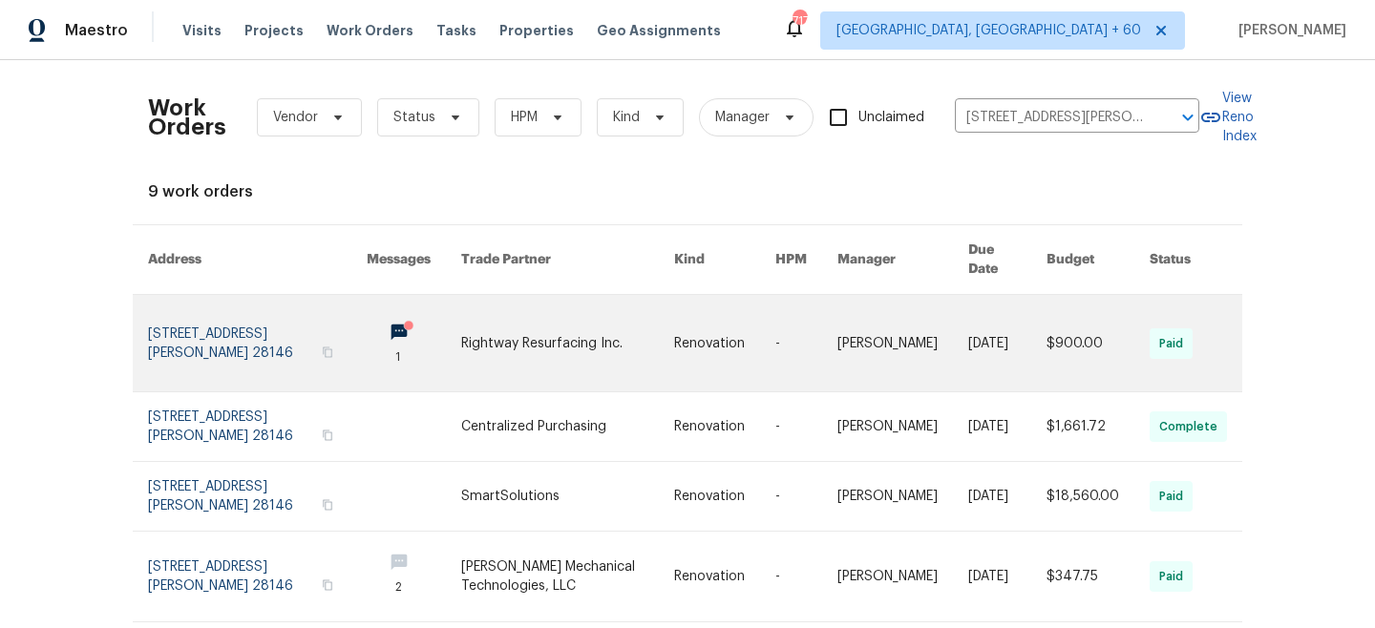
click at [712, 317] on link at bounding box center [724, 343] width 101 height 96
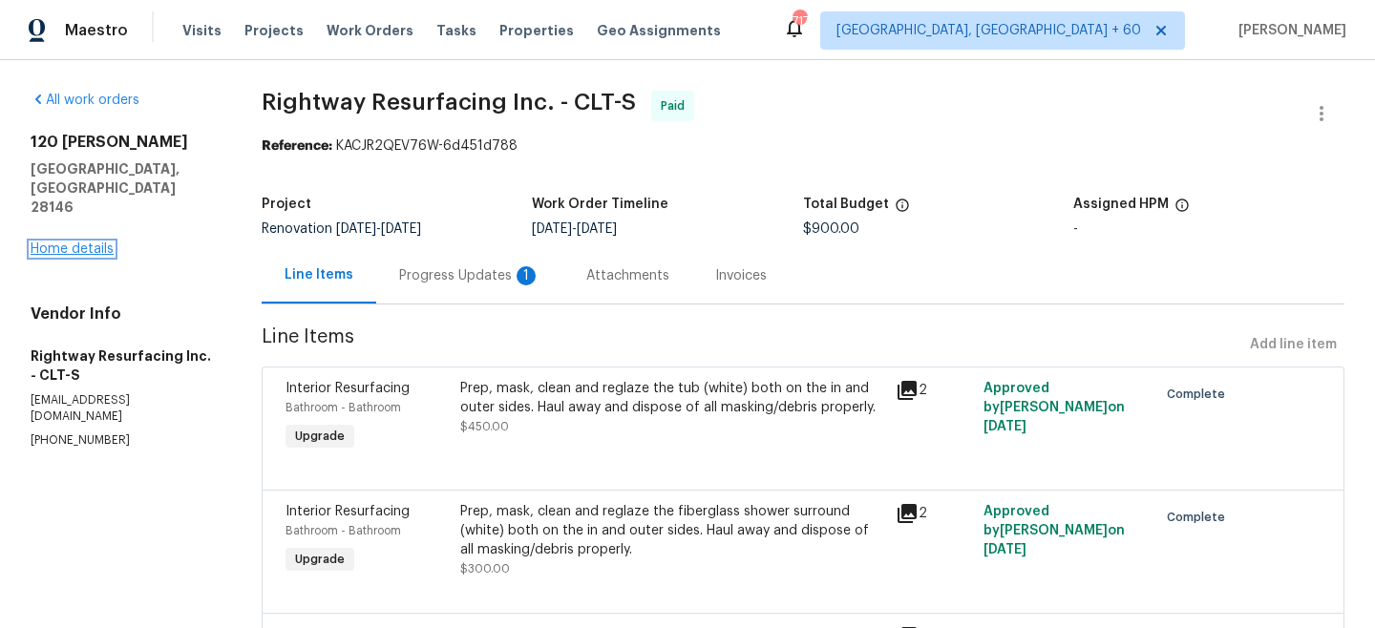
click at [77, 243] on link "Home details" at bounding box center [72, 249] width 83 height 13
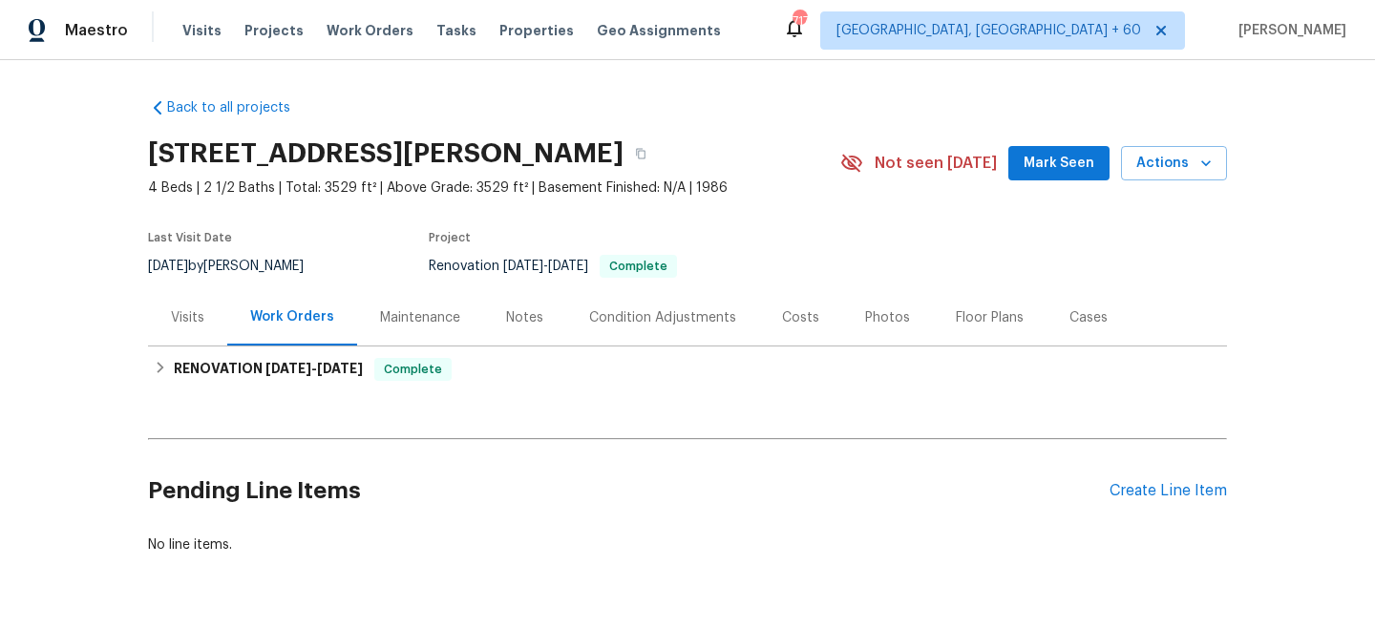
click at [402, 319] on div "Maintenance" at bounding box center [420, 317] width 80 height 19
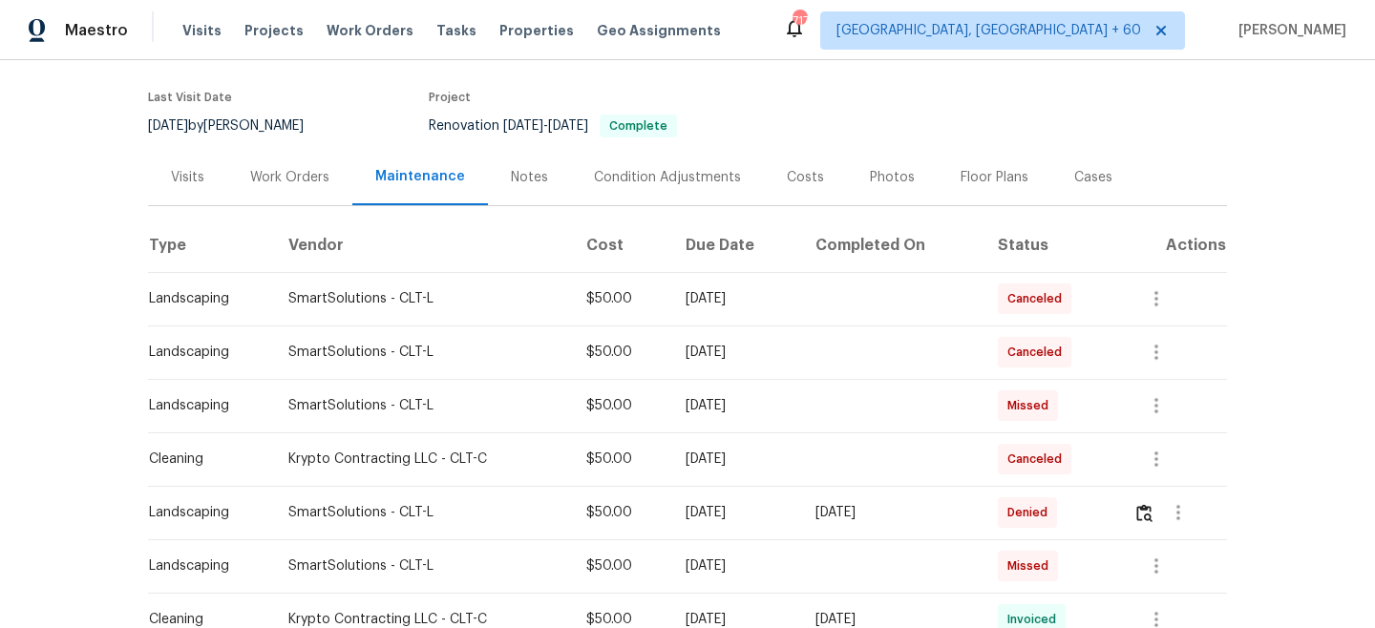
scroll to position [273, 0]
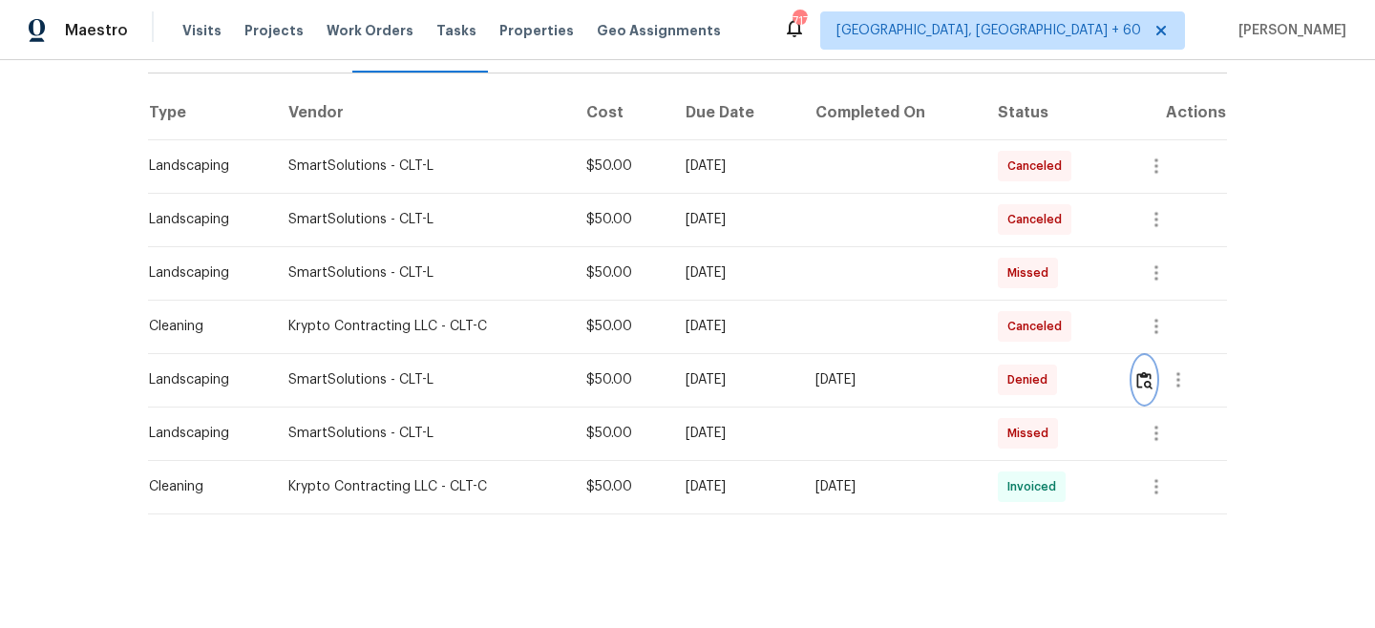
click at [1145, 383] on img "button" at bounding box center [1144, 380] width 16 height 18
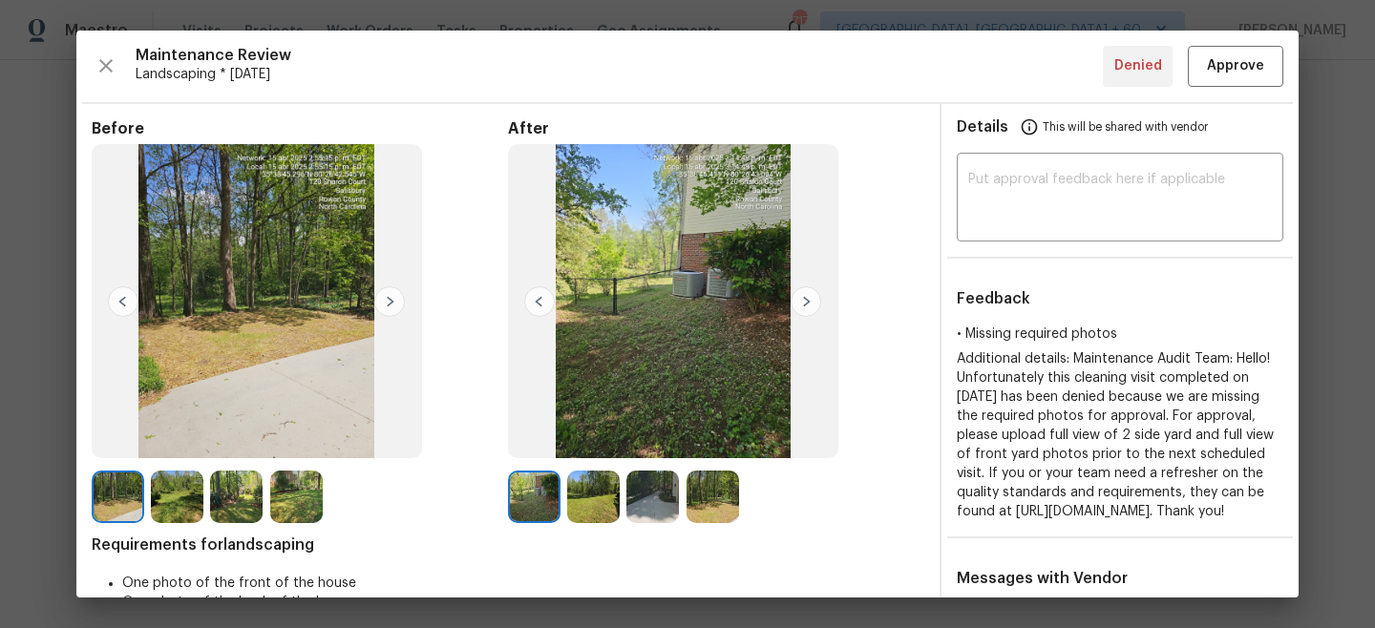
click at [592, 515] on img at bounding box center [593, 497] width 53 height 53
